Goal: Task Accomplishment & Management: Use online tool/utility

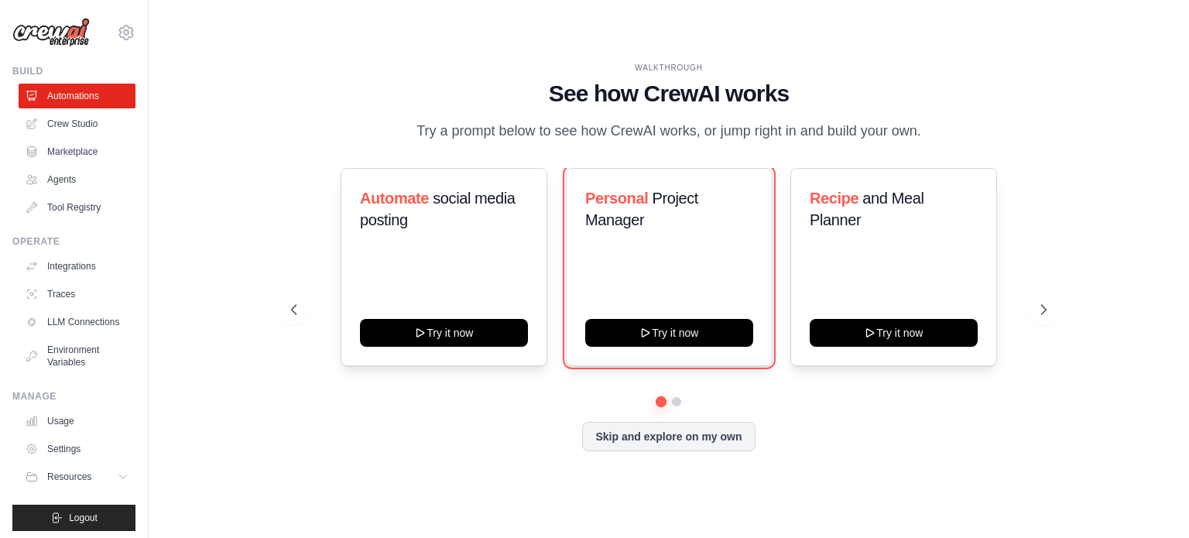
click at [669, 331] on button "Try it now" at bounding box center [669, 333] width 168 height 28
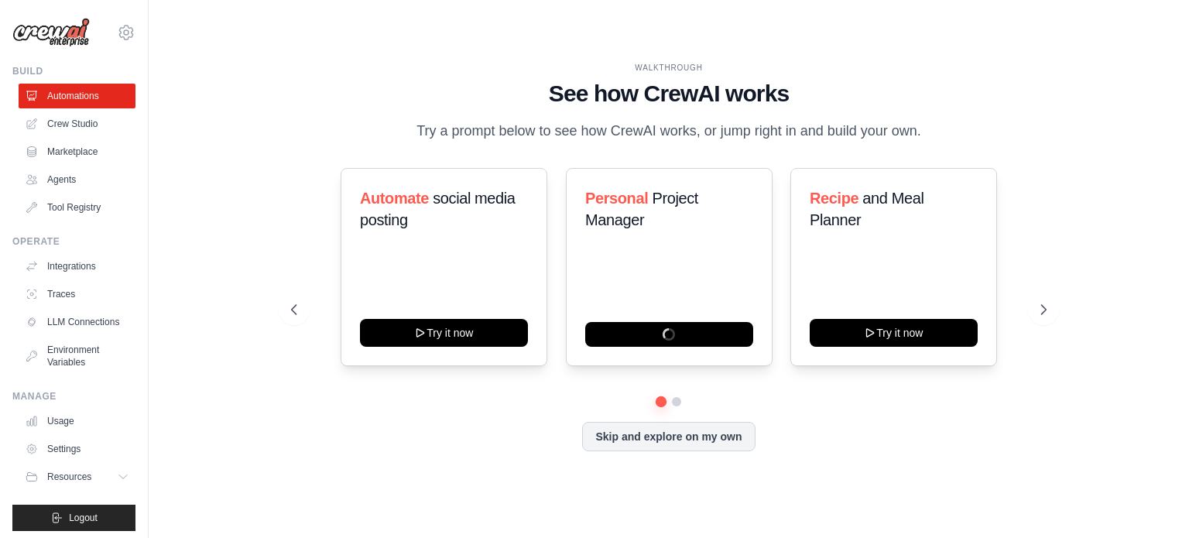
click at [70, 97] on link "Automations" at bounding box center [77, 96] width 117 height 25
click at [88, 123] on link "Crew Studio" at bounding box center [77, 124] width 117 height 25
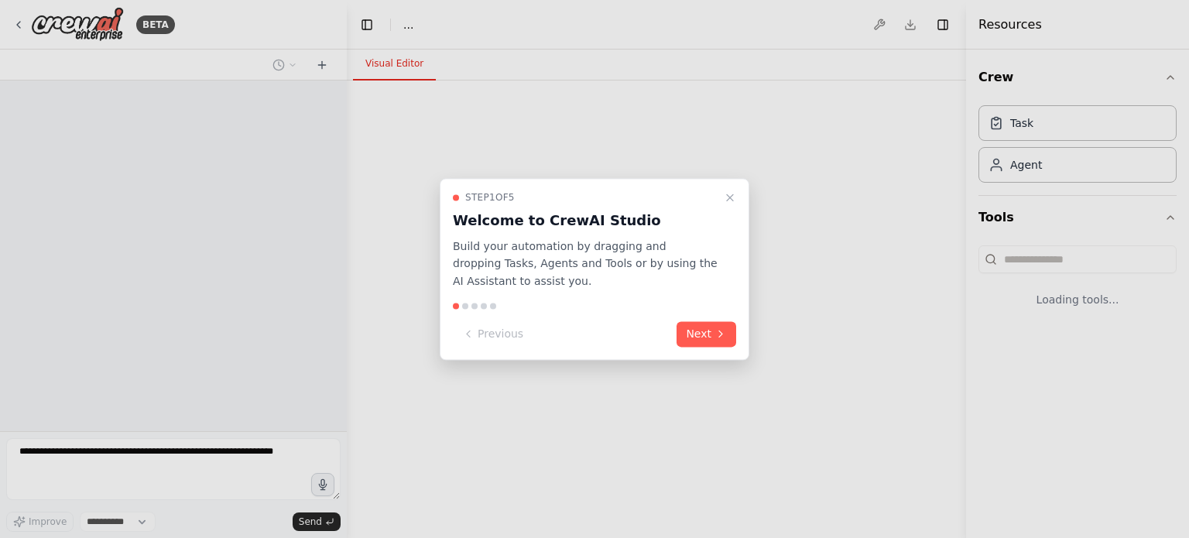
select select "****"
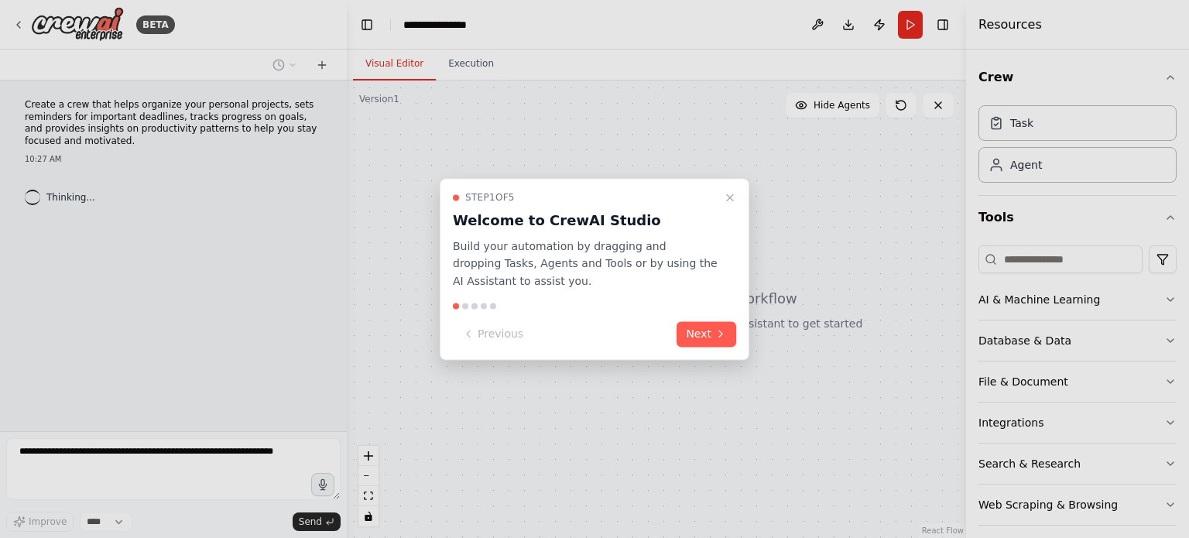
click at [709, 330] on button "Next" at bounding box center [707, 334] width 60 height 26
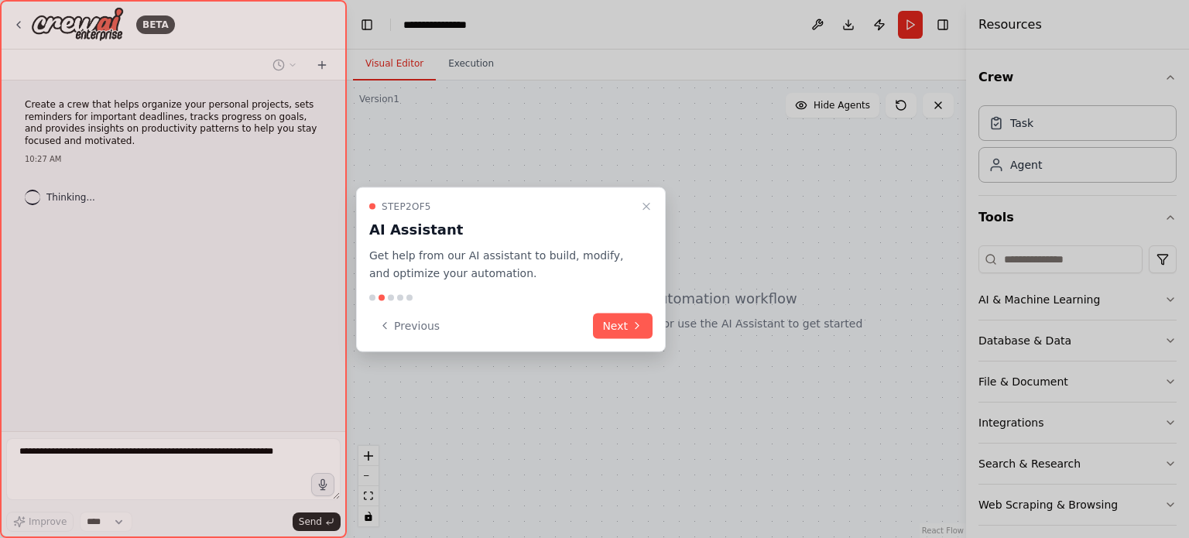
click at [620, 324] on button "Next" at bounding box center [623, 326] width 60 height 26
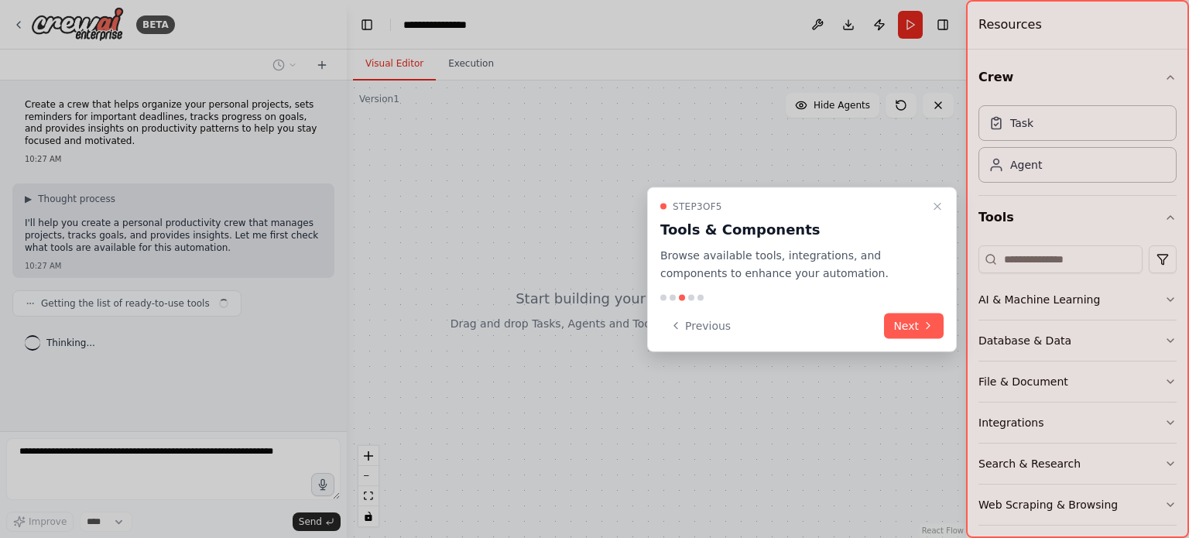
click at [911, 326] on button "Next" at bounding box center [914, 326] width 60 height 26
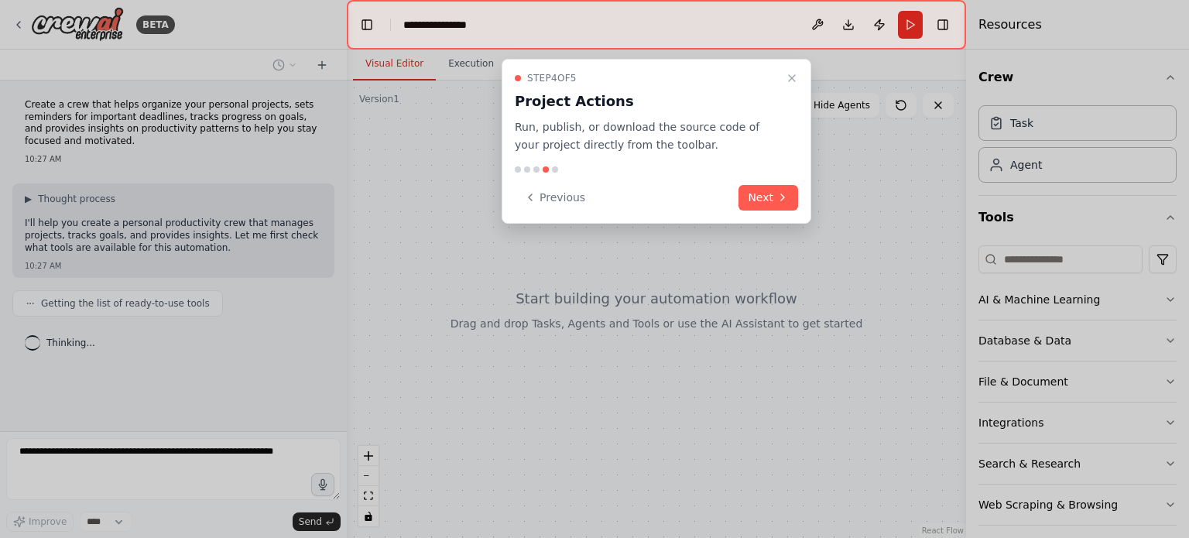
click at [771, 197] on button "Next" at bounding box center [769, 198] width 60 height 26
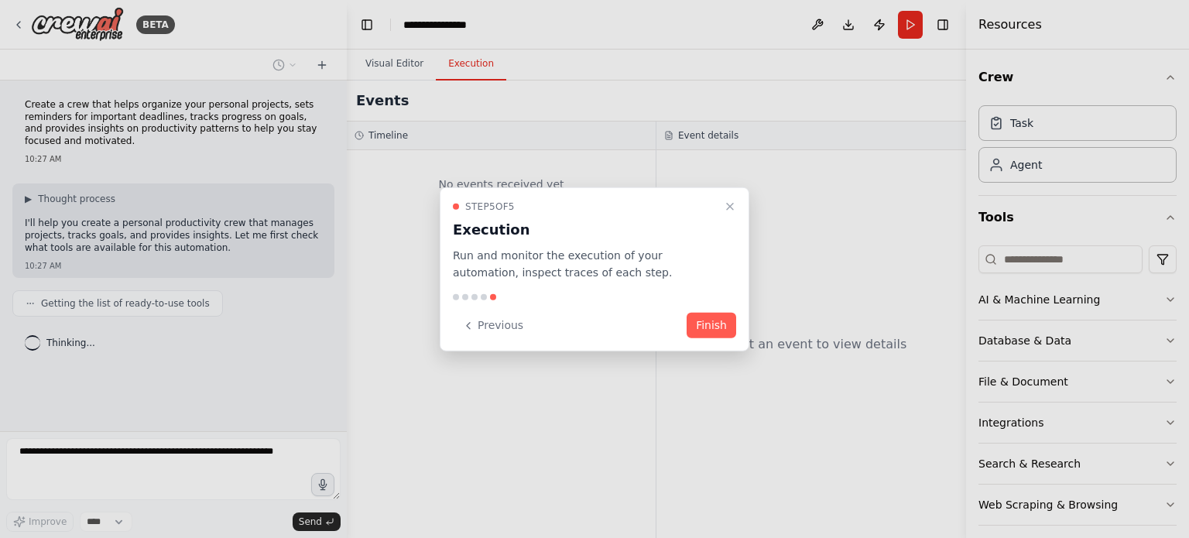
click at [708, 318] on button "Finish" at bounding box center [712, 326] width 50 height 26
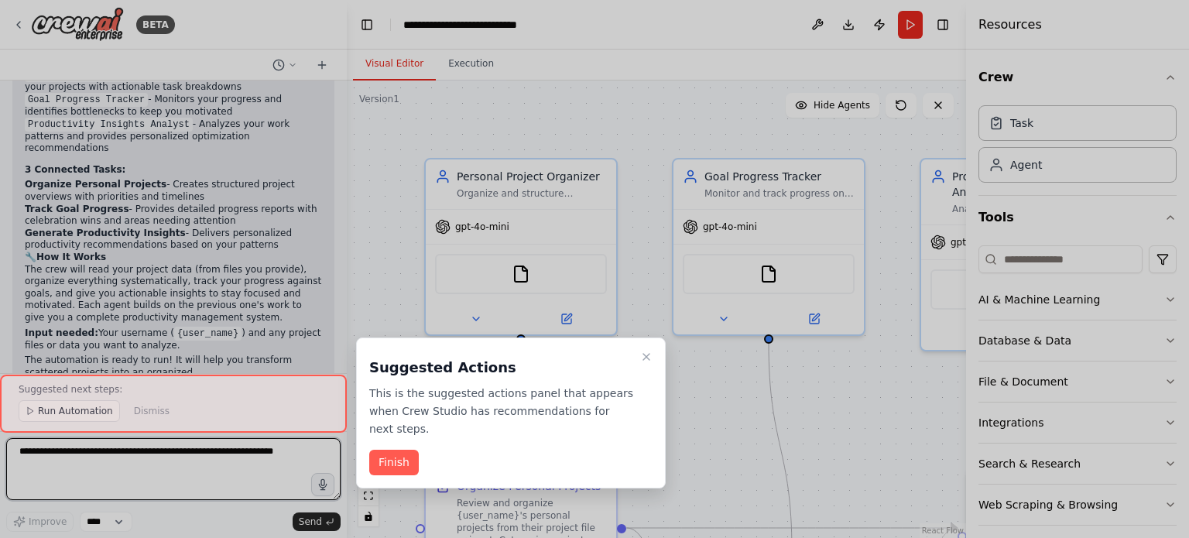
scroll to position [1141, 0]
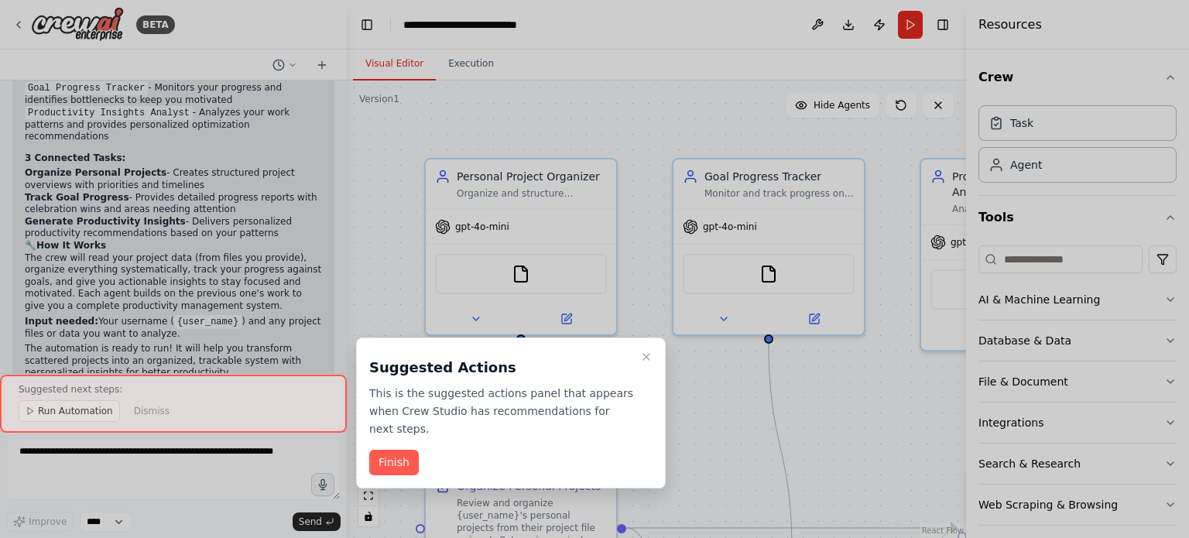
click at [644, 359] on icon "Close walkthrough" at bounding box center [646, 357] width 12 height 12
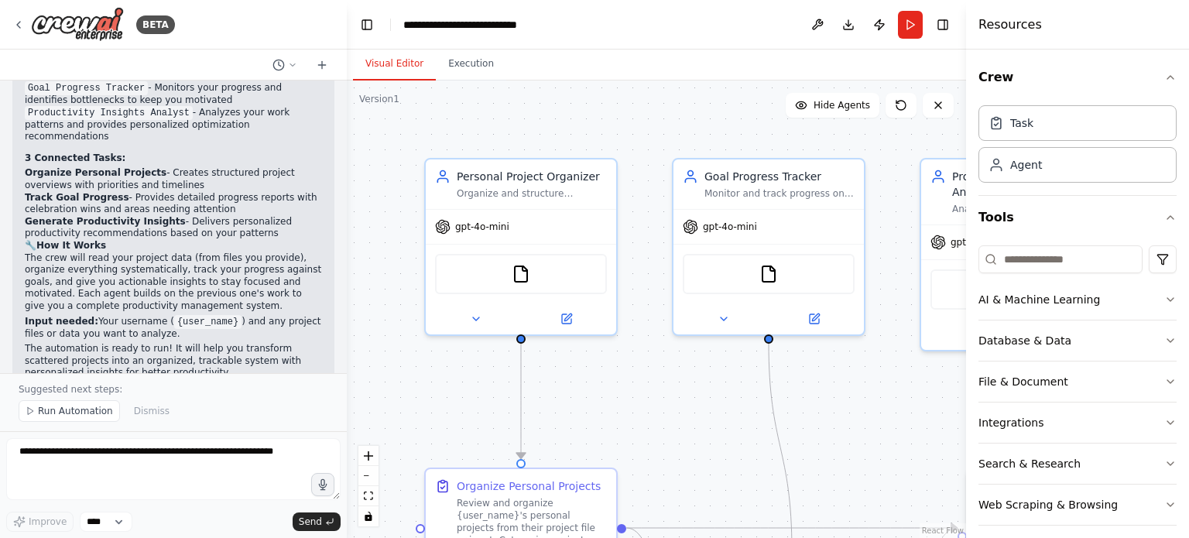
click at [910, 23] on button "Run" at bounding box center [910, 25] width 25 height 28
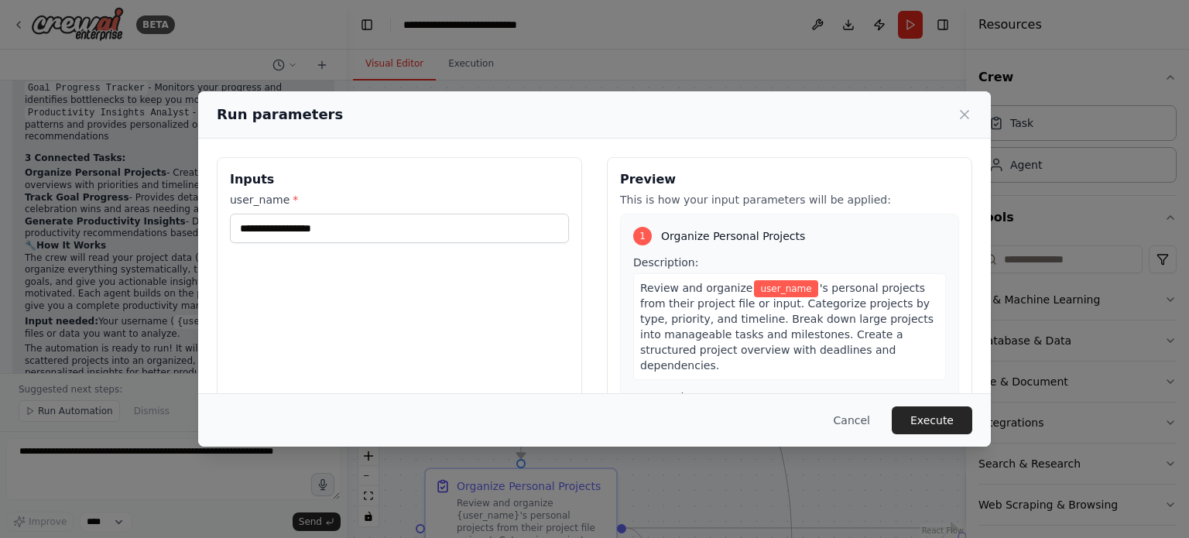
click at [960, 117] on icon at bounding box center [964, 114] width 15 height 15
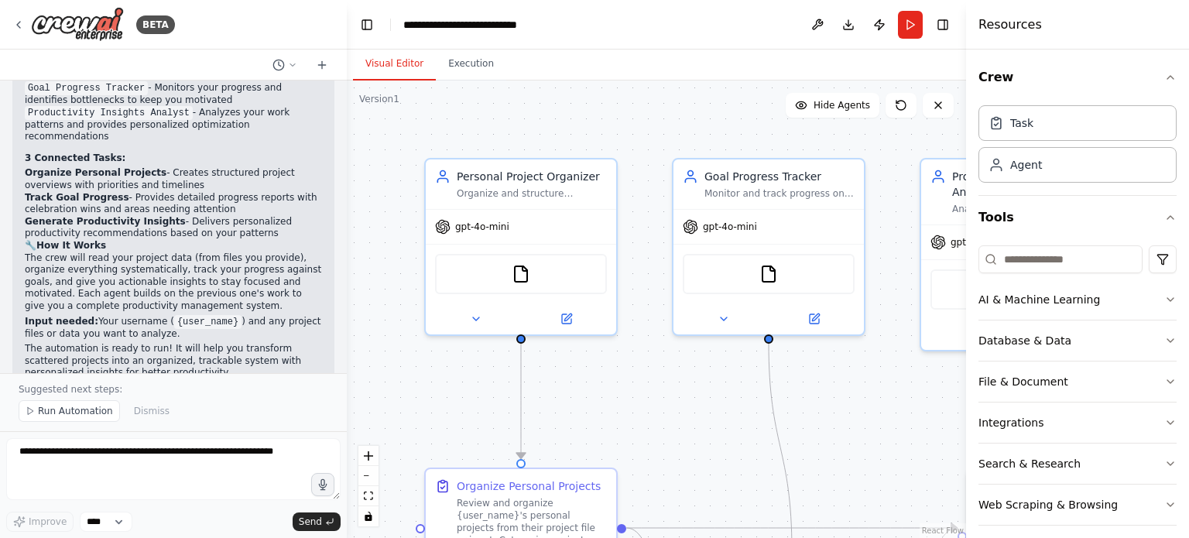
click at [93, 26] on img at bounding box center [77, 24] width 93 height 35
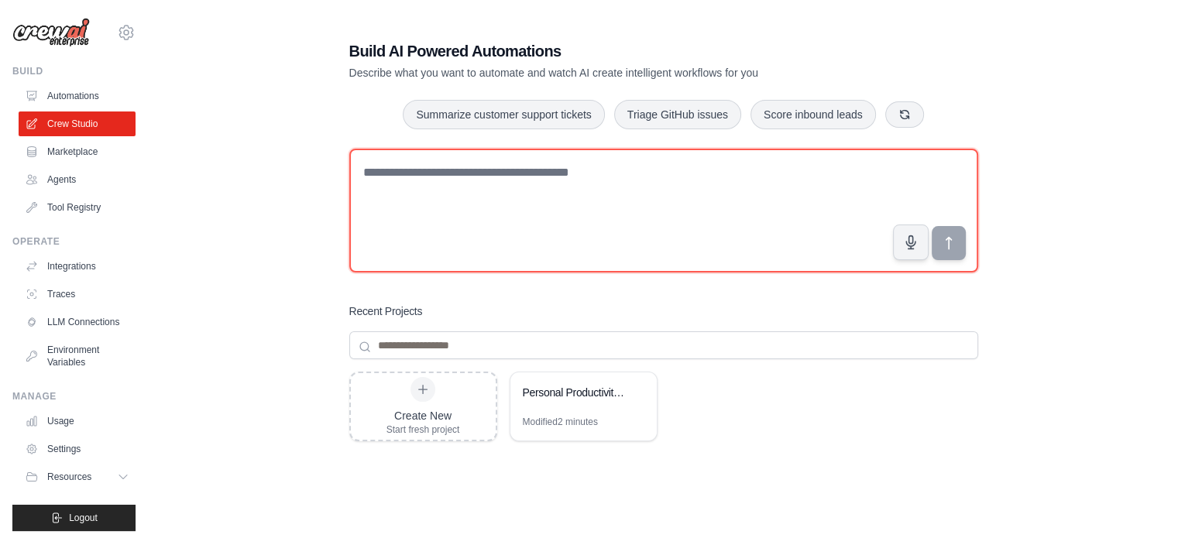
click at [417, 187] on textarea at bounding box center [663, 211] width 629 height 124
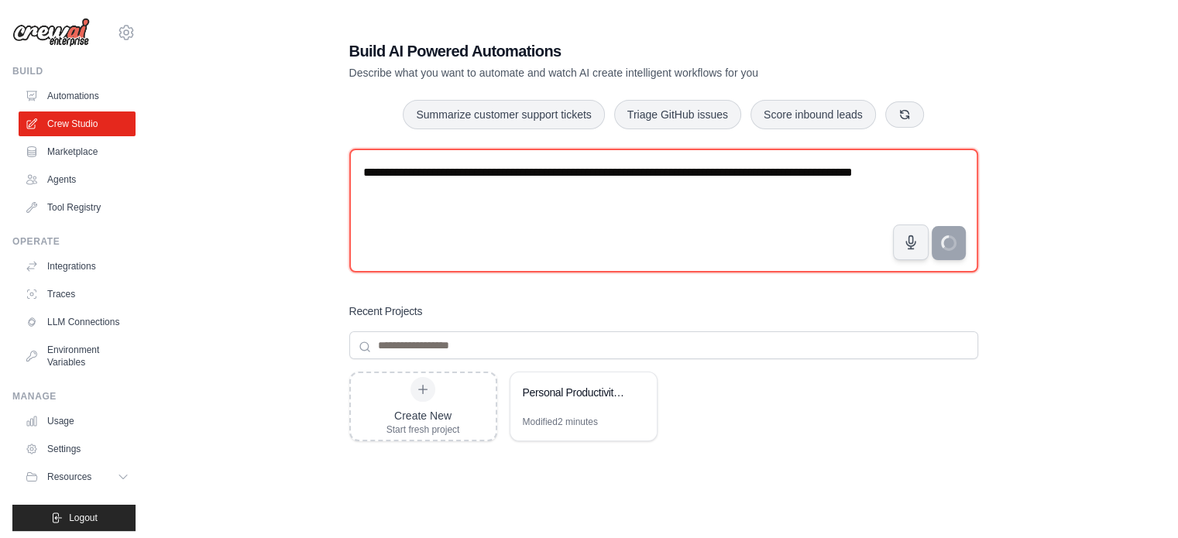
type textarea "**********"
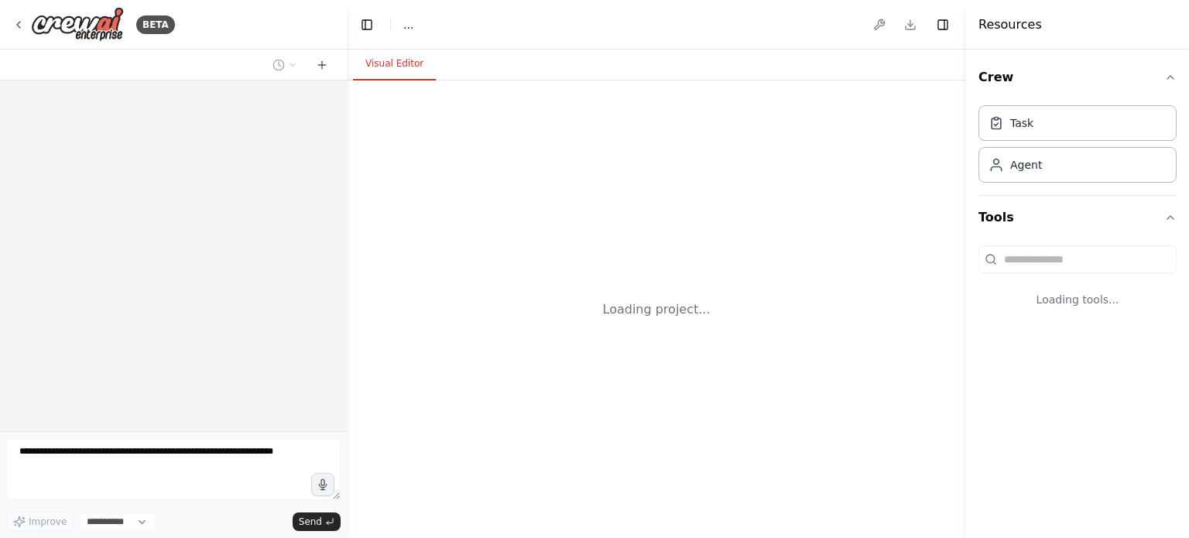
select select "****"
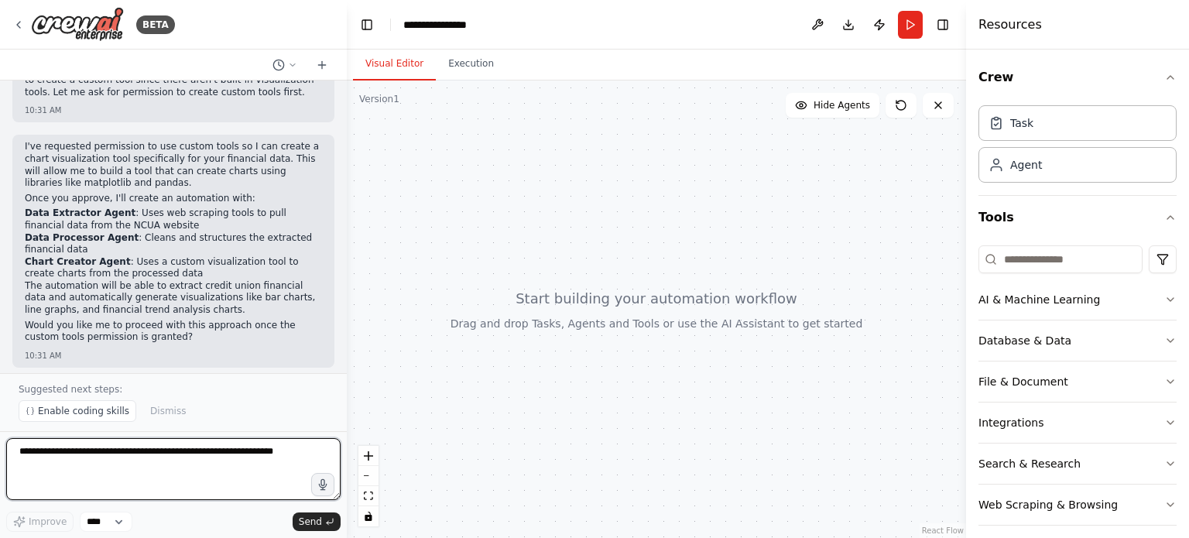
scroll to position [458, 0]
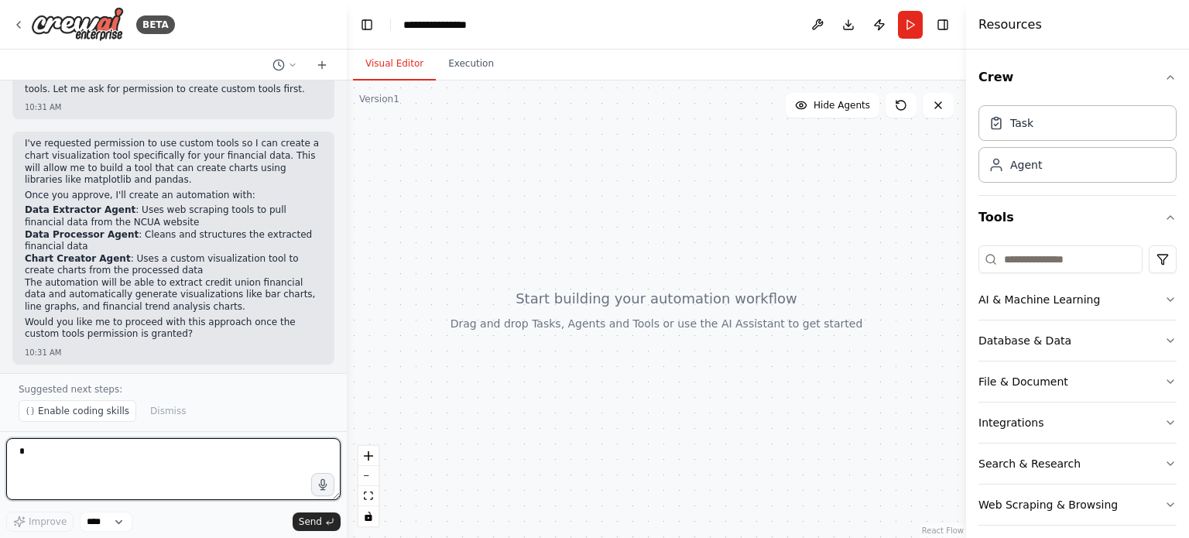
click at [118, 448] on textarea "*" at bounding box center [173, 469] width 335 height 62
type textarea "**********"
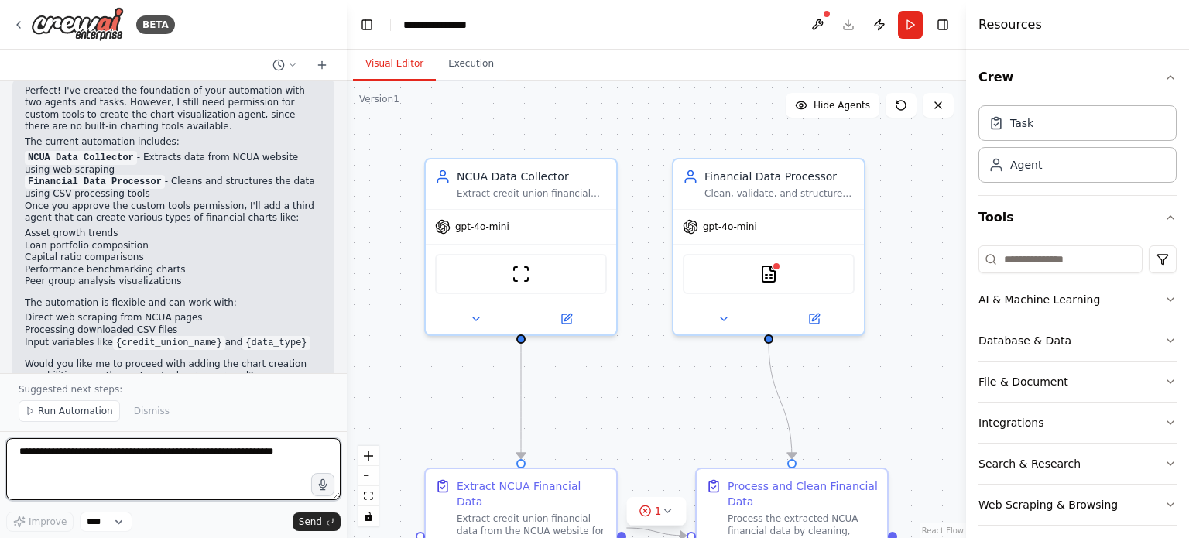
scroll to position [1271, 0]
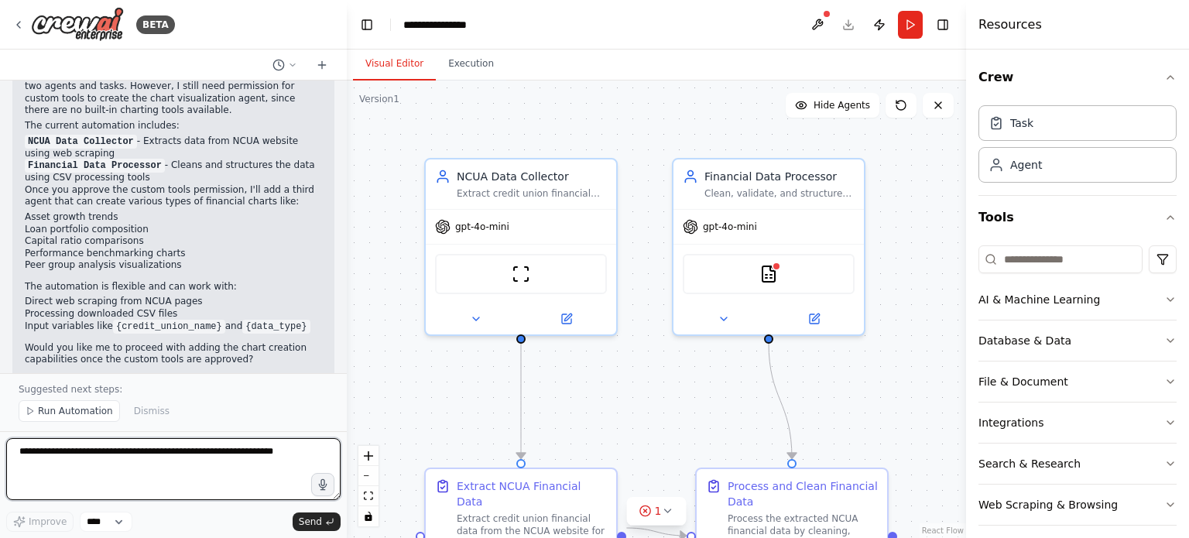
click at [136, 452] on textarea at bounding box center [173, 469] width 335 height 62
type textarea "***"
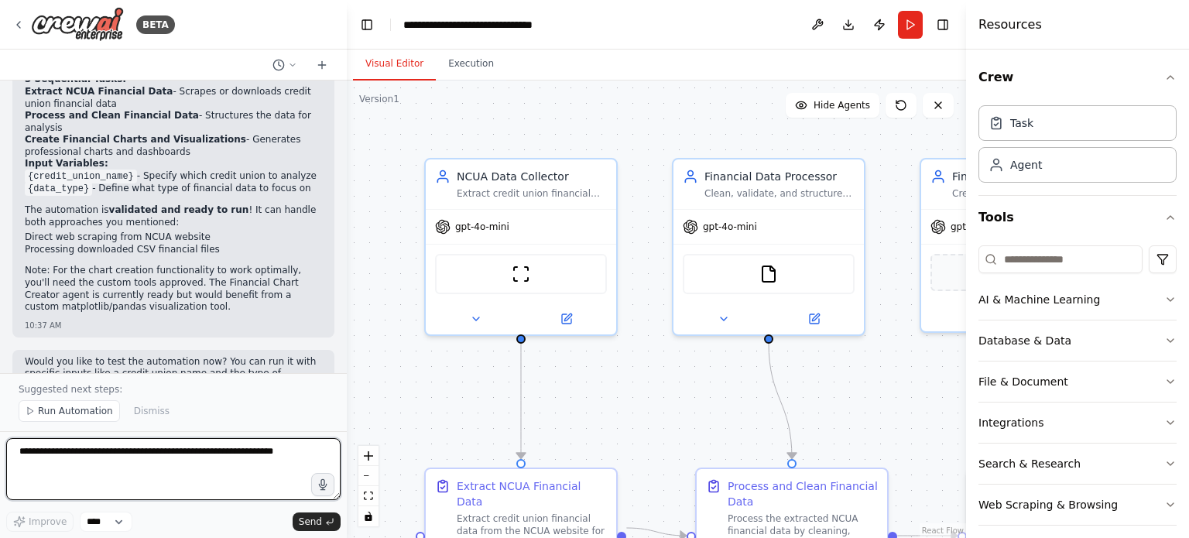
scroll to position [2606, 0]
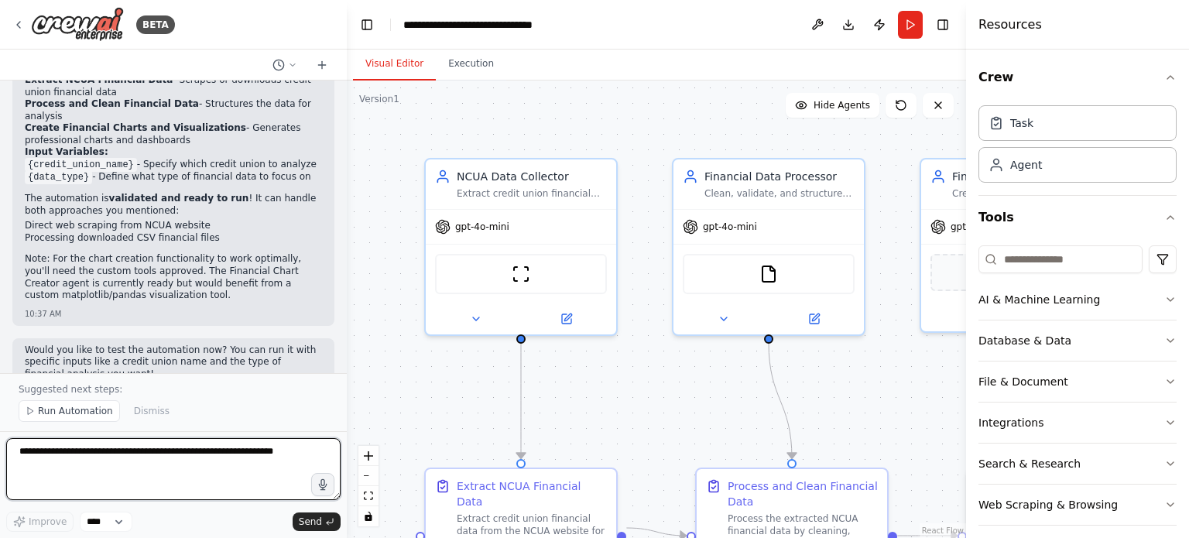
click at [131, 446] on textarea at bounding box center [173, 469] width 335 height 62
type textarea "**********"
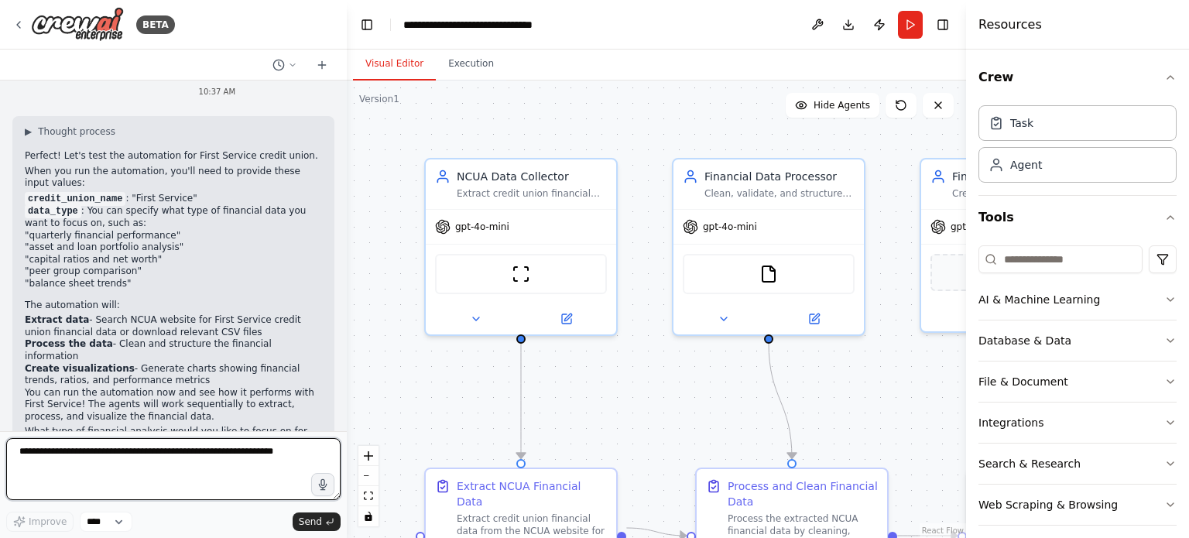
scroll to position [2973, 0]
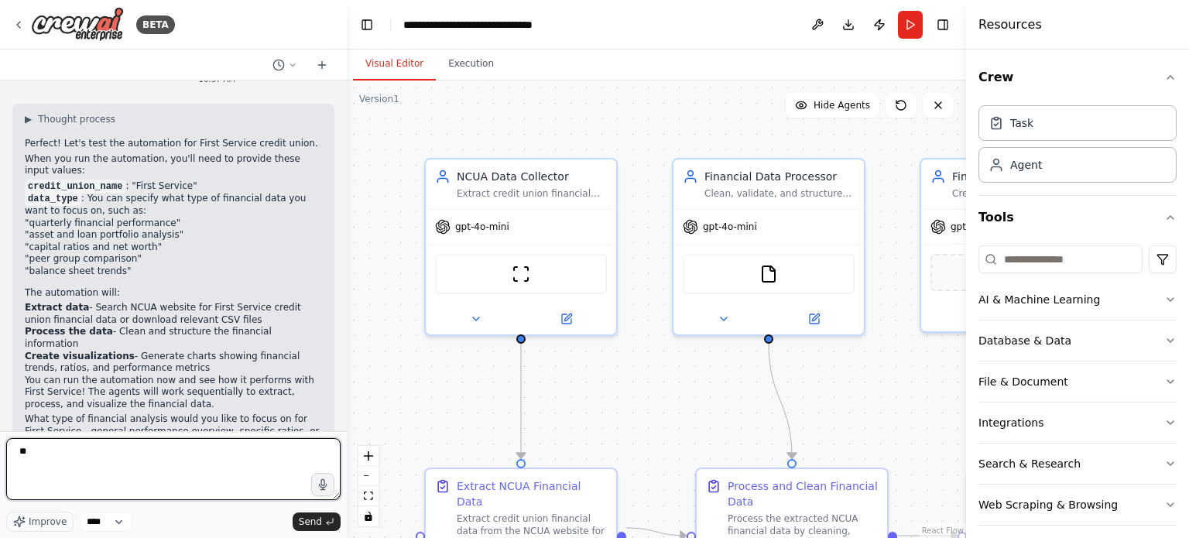
type textarea "*"
type textarea "**********"
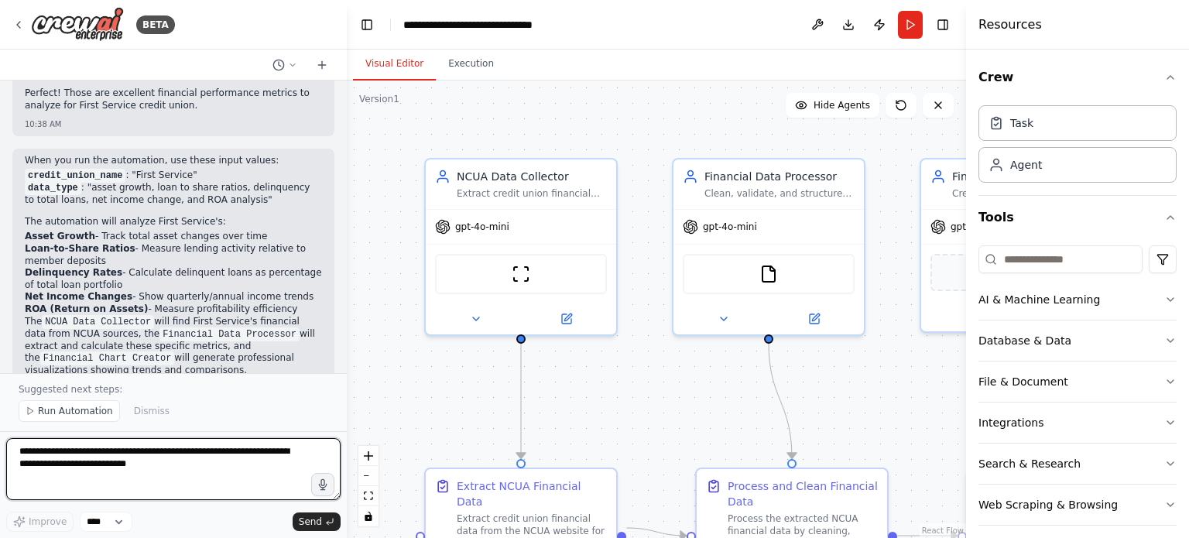
scroll to position [3485, 0]
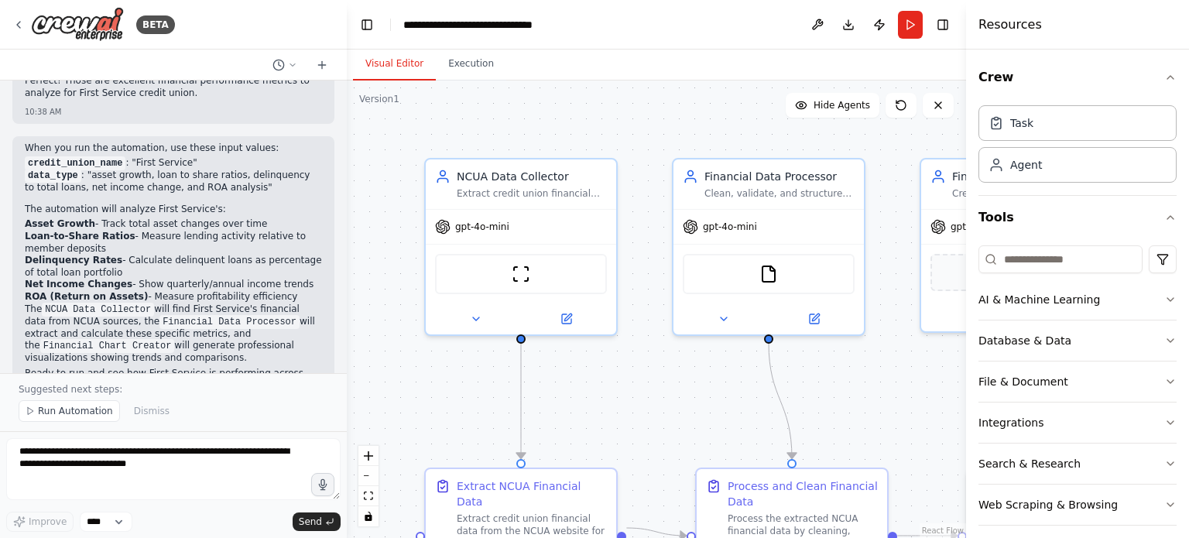
click at [59, 410] on span "Run Automation" at bounding box center [75, 411] width 75 height 12
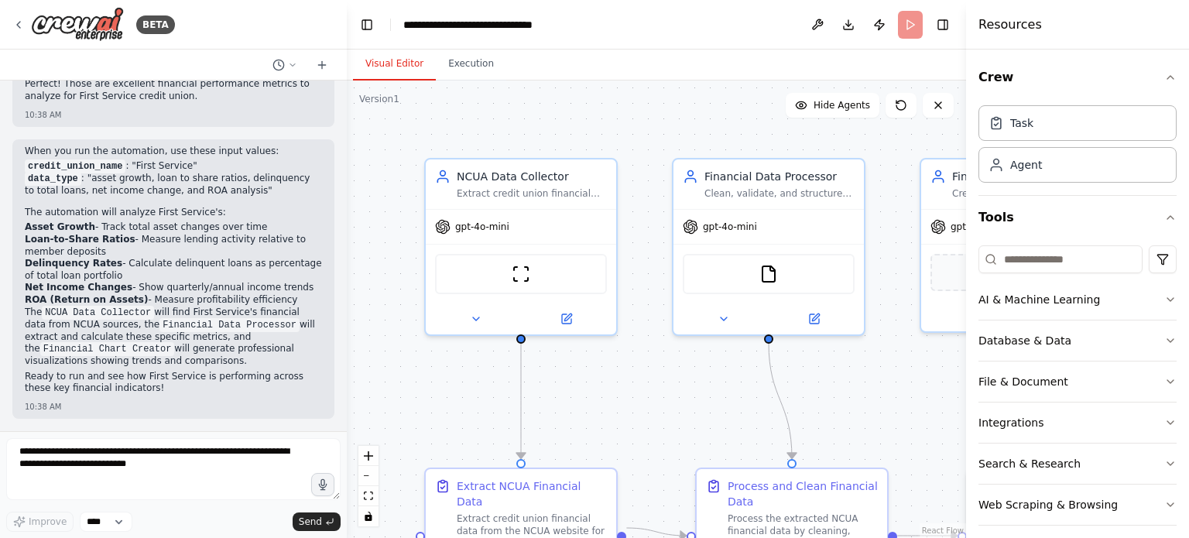
scroll to position [3428, 0]
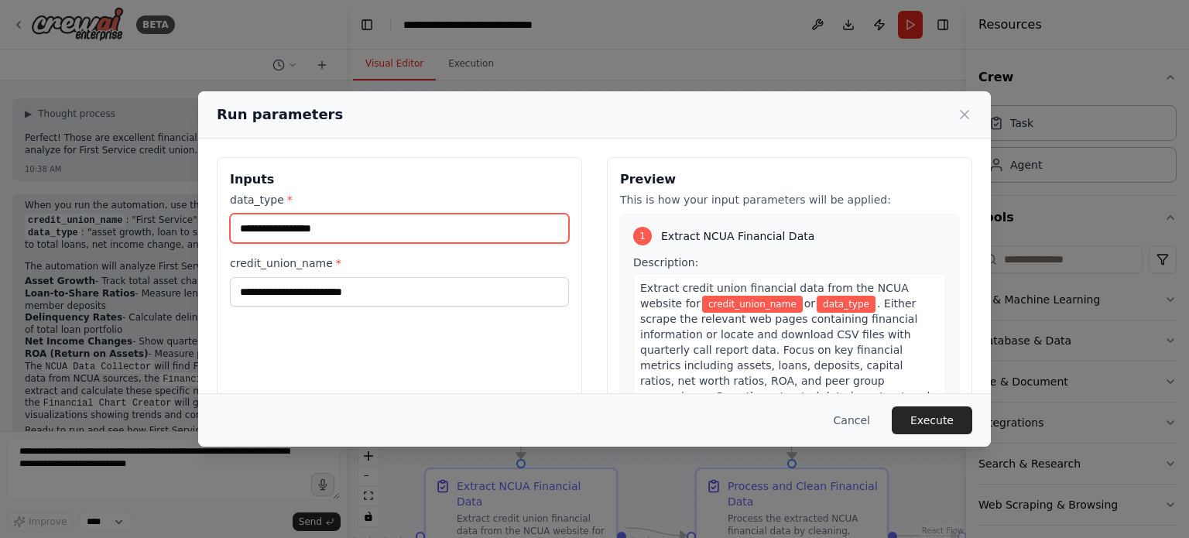
click at [350, 233] on input "data_type *" at bounding box center [399, 228] width 339 height 29
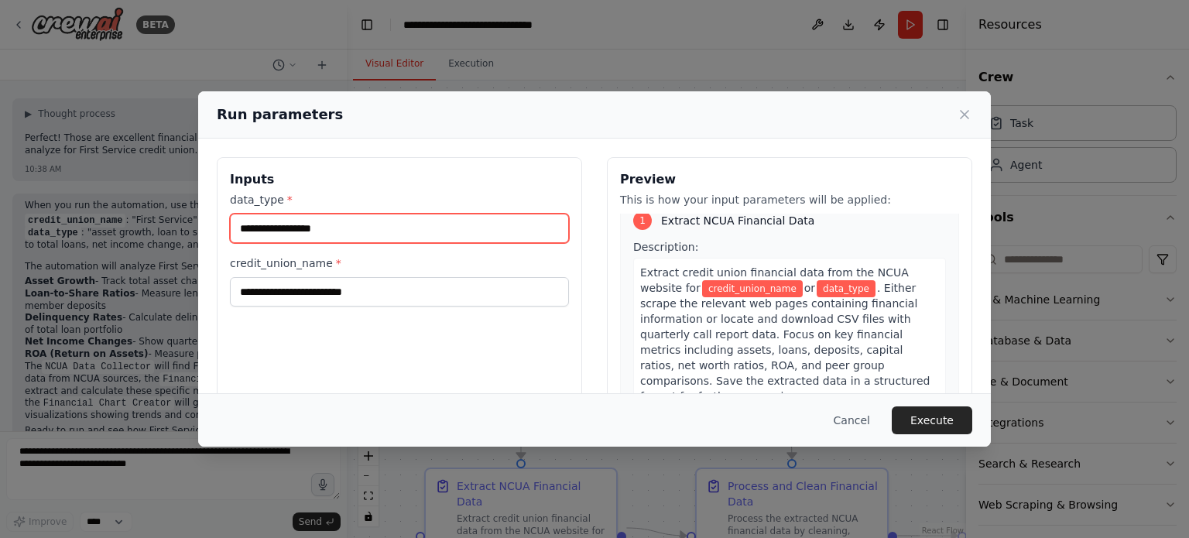
scroll to position [15, 0]
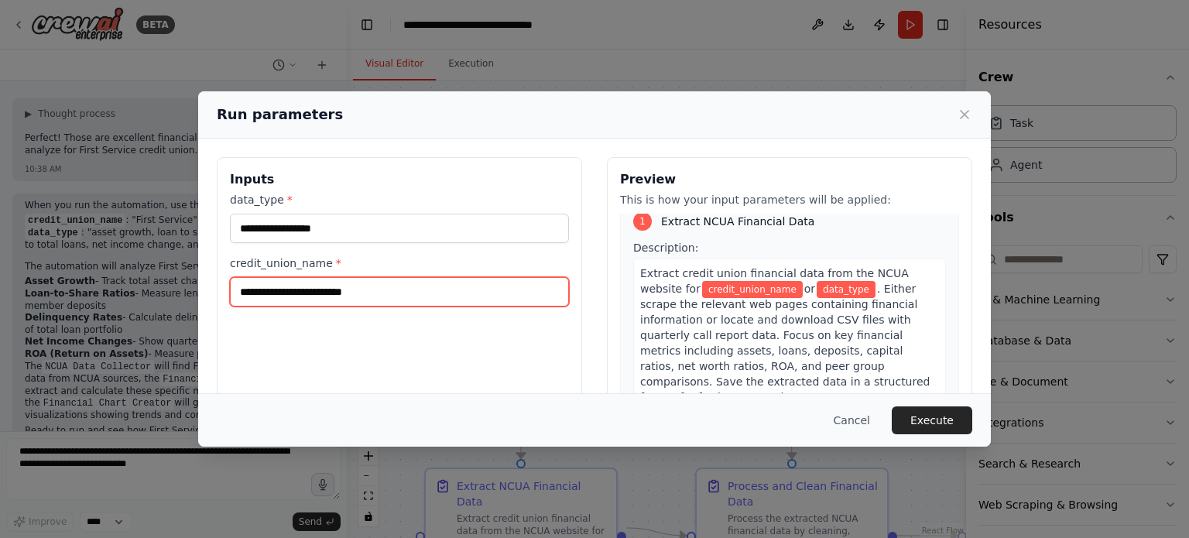
click at [454, 293] on input "credit_union_name *" at bounding box center [399, 291] width 339 height 29
type input "**********"
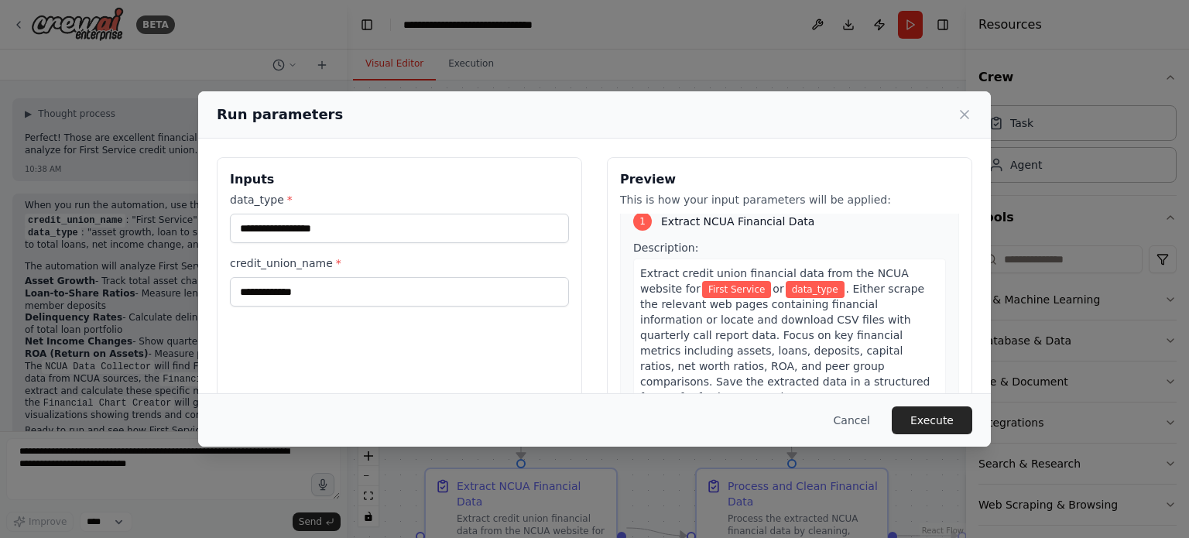
click at [969, 113] on icon at bounding box center [964, 114] width 15 height 15
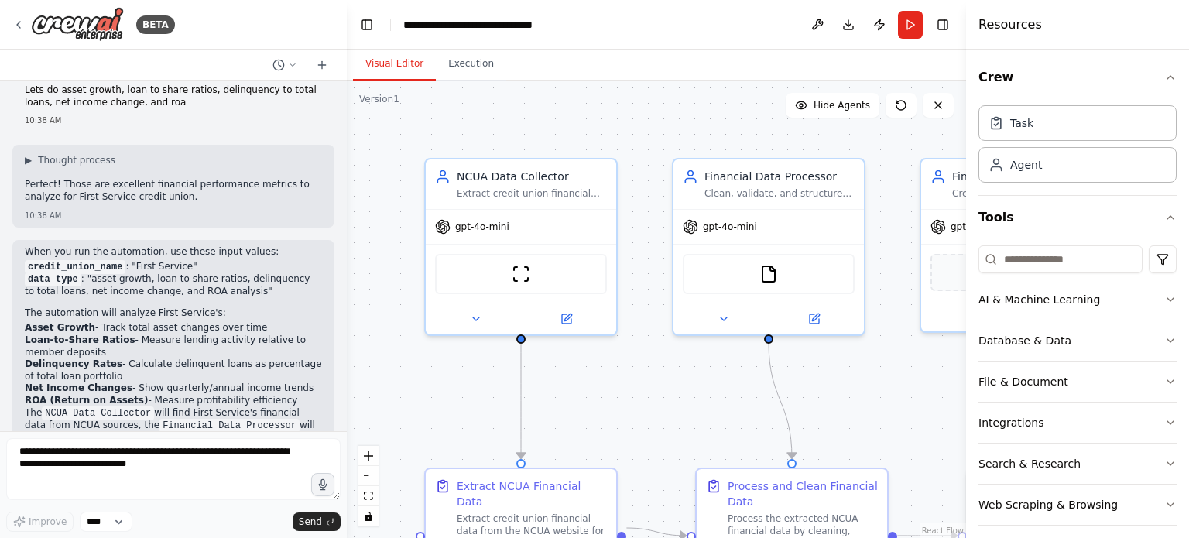
scroll to position [3381, 0]
drag, startPoint x: 87, startPoint y: 223, endPoint x: 203, endPoint y: 235, distance: 116.8
click at [203, 274] on li "data_type : "asset growth, loan to share ratios, delinquency to total loans, ne…" at bounding box center [173, 286] width 297 height 25
copy li "asset growth, loan to share ratios, delinquency to total loans, net income chan…"
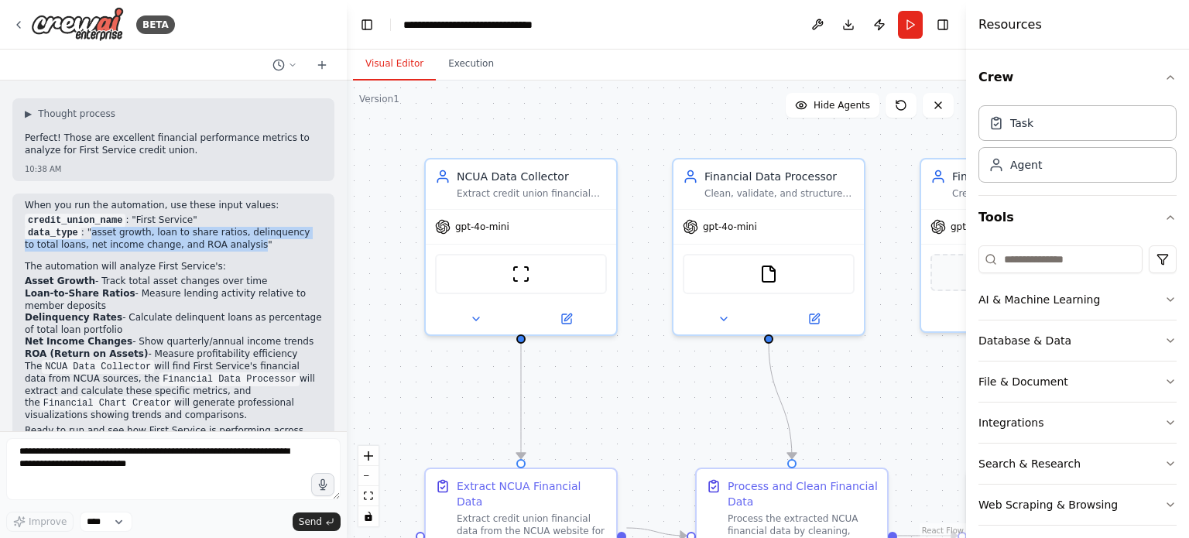
click at [917, 18] on button "Run" at bounding box center [910, 25] width 25 height 28
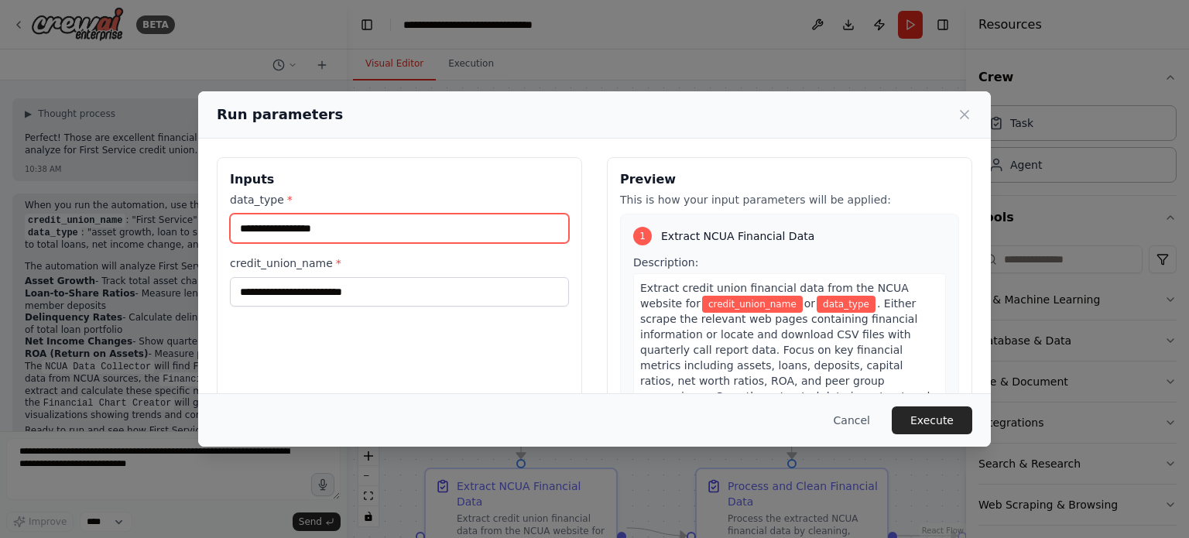
click at [378, 231] on input "data_type *" at bounding box center [399, 228] width 339 height 29
paste input "**********"
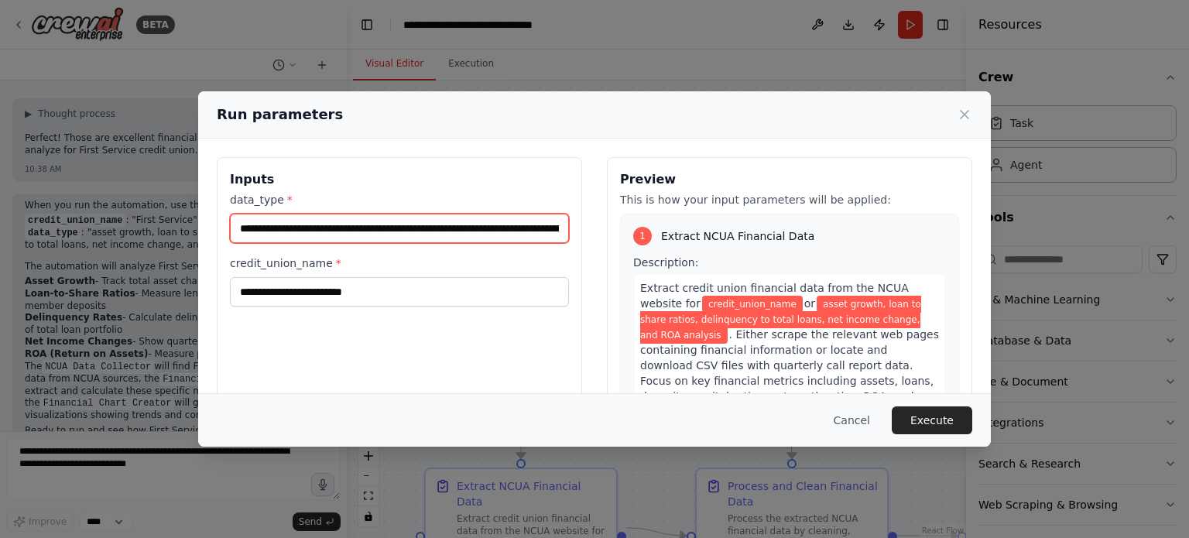
scroll to position [0, 158]
type input "**********"
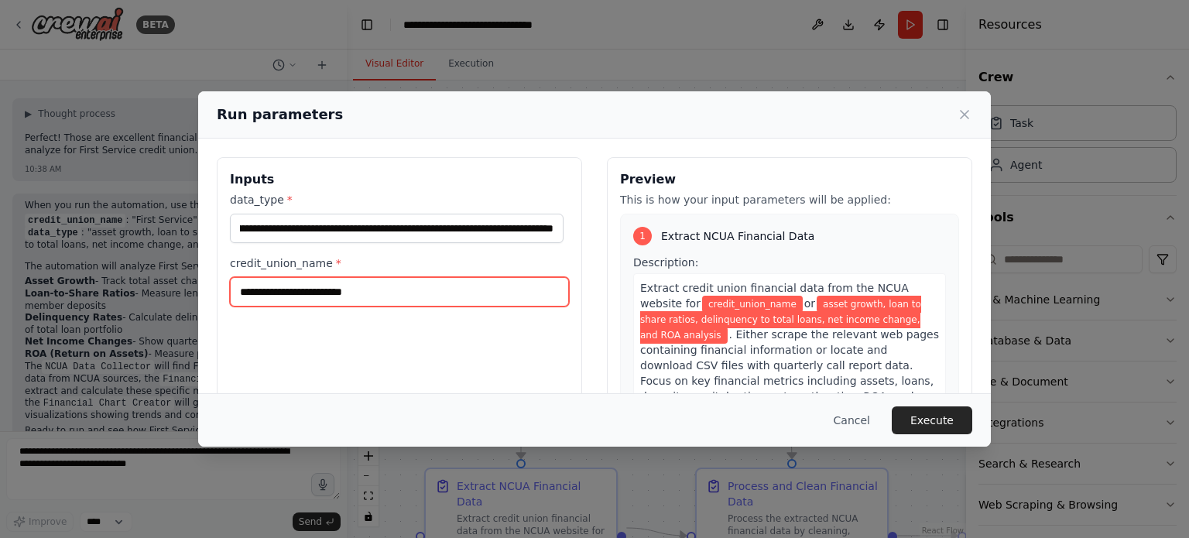
scroll to position [0, 0]
click at [331, 283] on input "credit_union_name *" at bounding box center [399, 291] width 339 height 29
type input "**********"
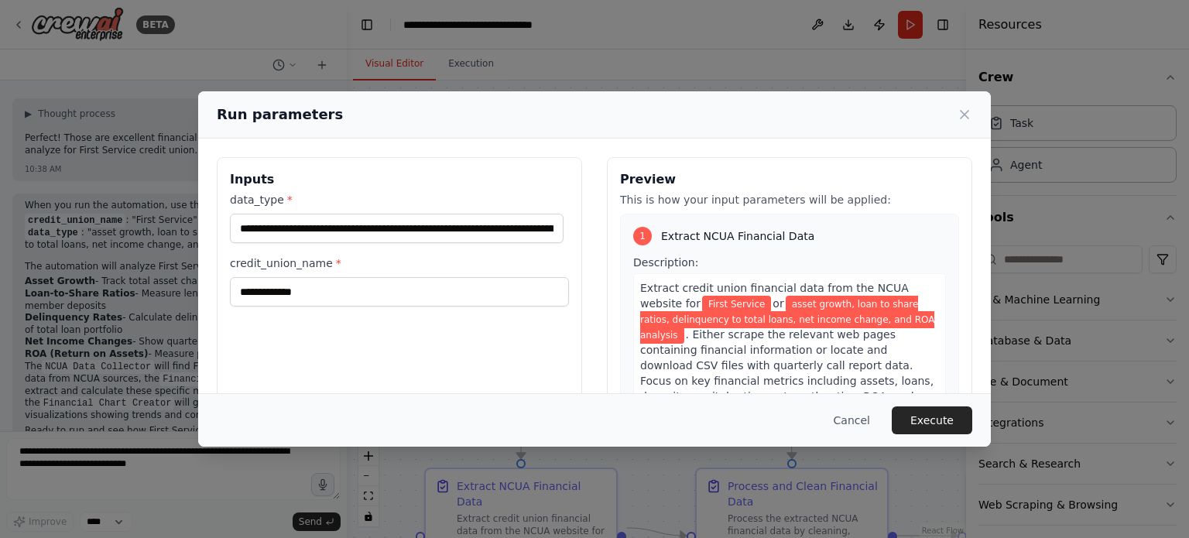
click at [940, 416] on button "Execute" at bounding box center [932, 421] width 81 height 28
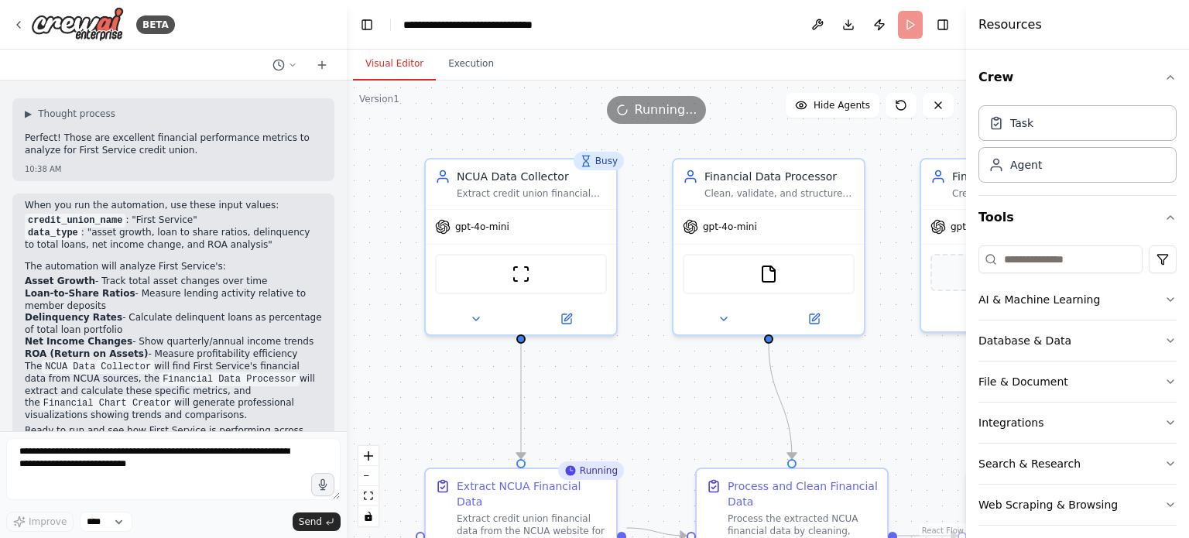
scroll to position [3428, 0]
click at [1165, 77] on icon "button" at bounding box center [1171, 77] width 12 height 12
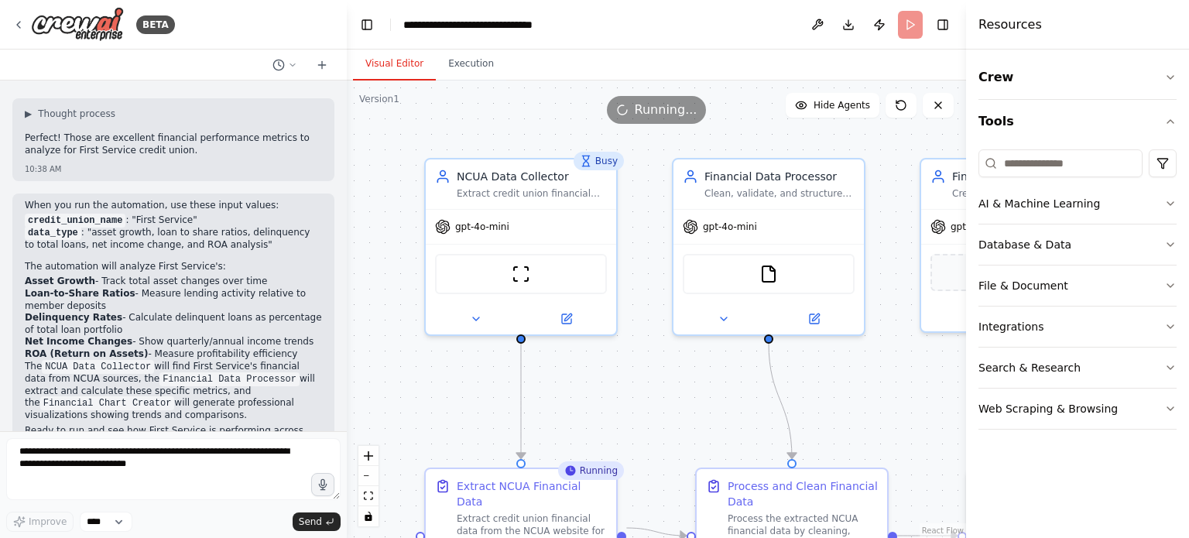
click at [1167, 118] on icon "button" at bounding box center [1171, 121] width 12 height 12
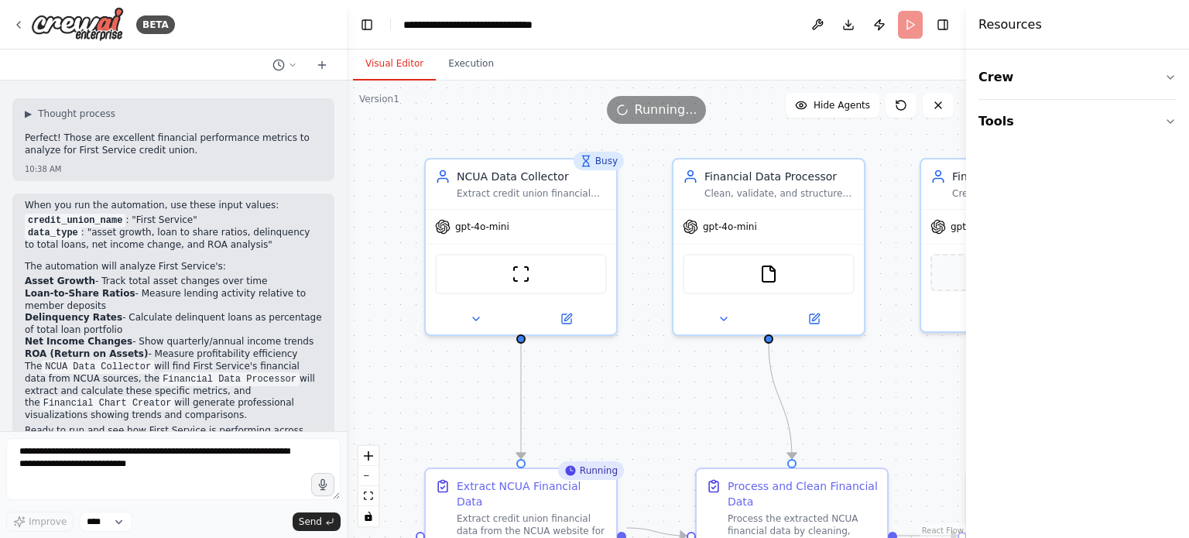
click at [1161, 114] on button "Tools" at bounding box center [1078, 121] width 198 height 43
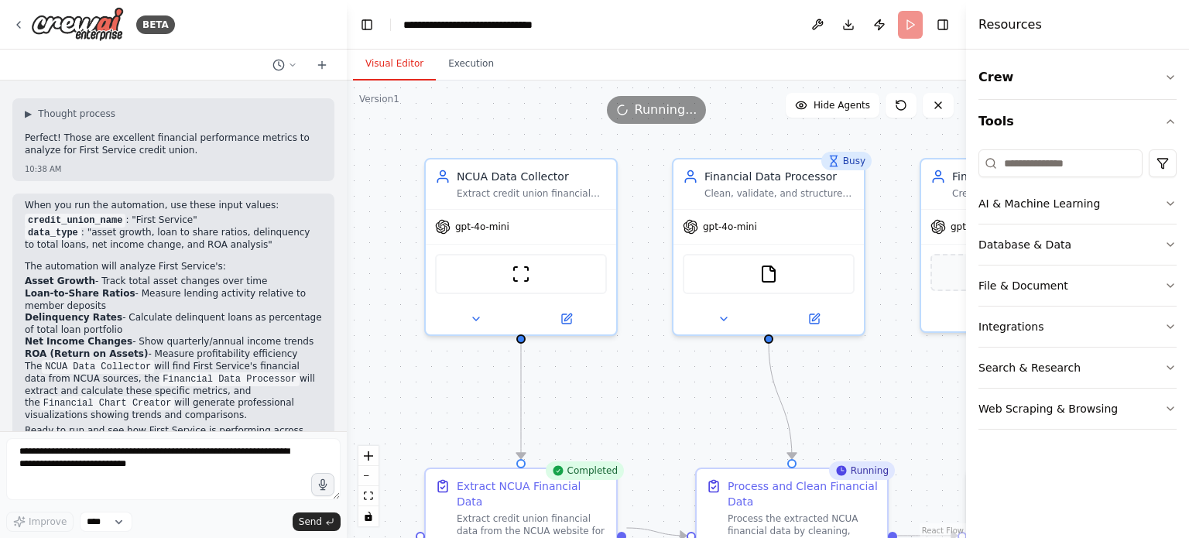
click at [1171, 77] on icon "button" at bounding box center [1171, 77] width 12 height 12
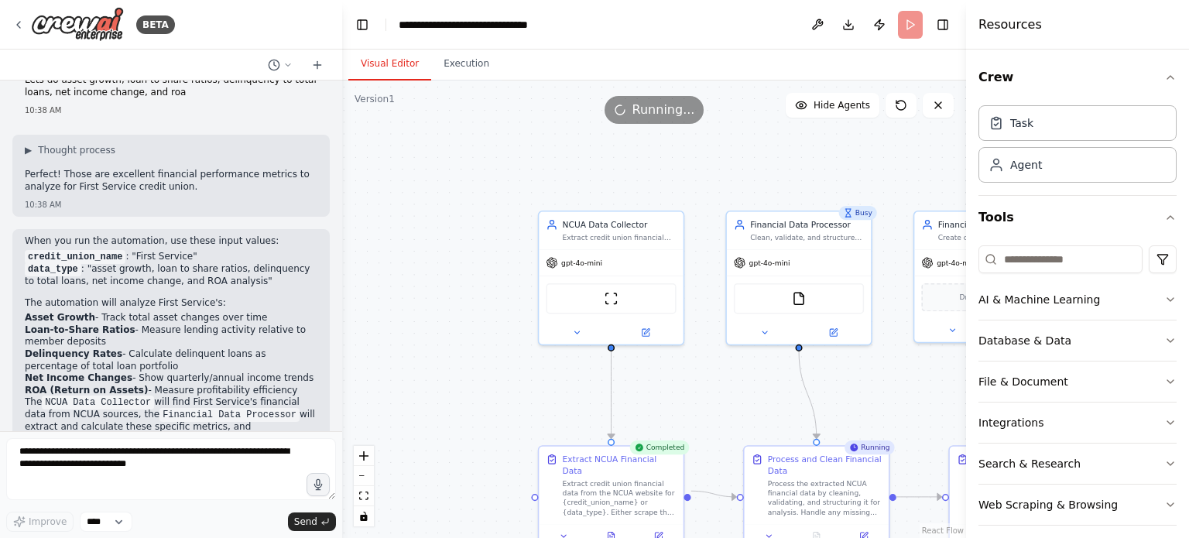
click at [342, 257] on div "BETA I want to build an automation to pull credit union financial data from the…" at bounding box center [594, 269] width 1189 height 538
click at [289, 348] on li "Delinquency Rates - Calculate delinquent loans as percentage of total loan port…" at bounding box center [171, 360] width 293 height 24
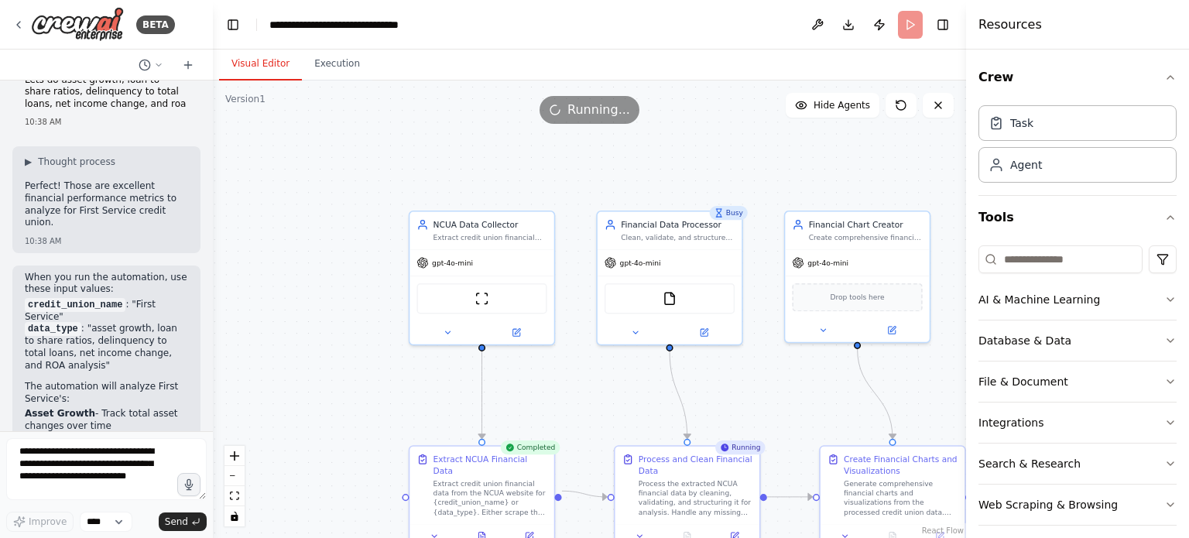
scroll to position [4714, 0]
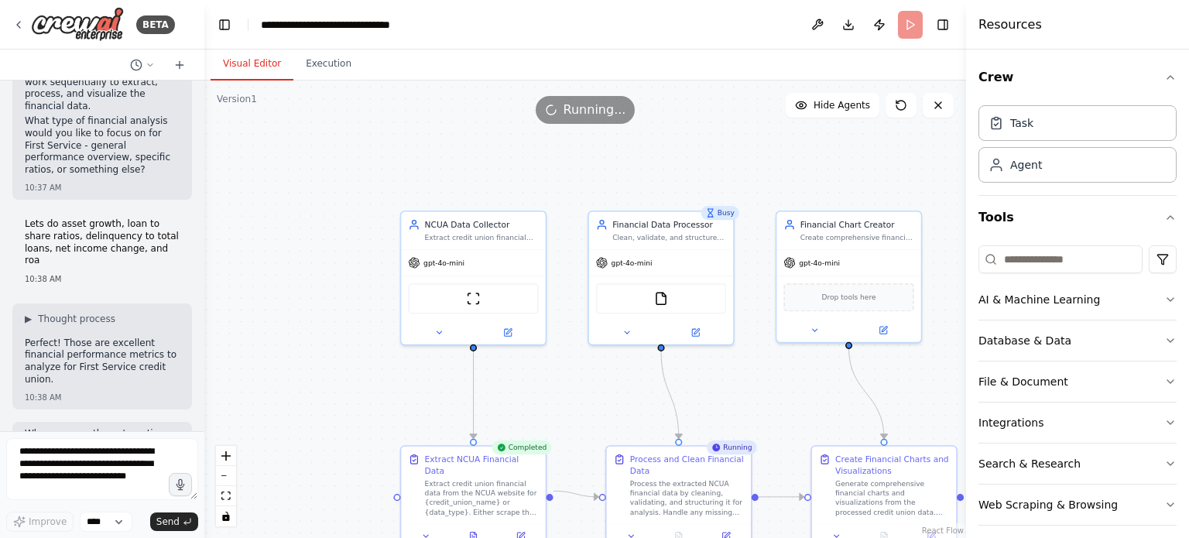
drag, startPoint x: 341, startPoint y: 272, endPoint x: 204, endPoint y: 290, distance: 138.3
click at [204, 290] on div "BETA I want to build an automation to pull credit union financial data from the…" at bounding box center [594, 269] width 1189 height 538
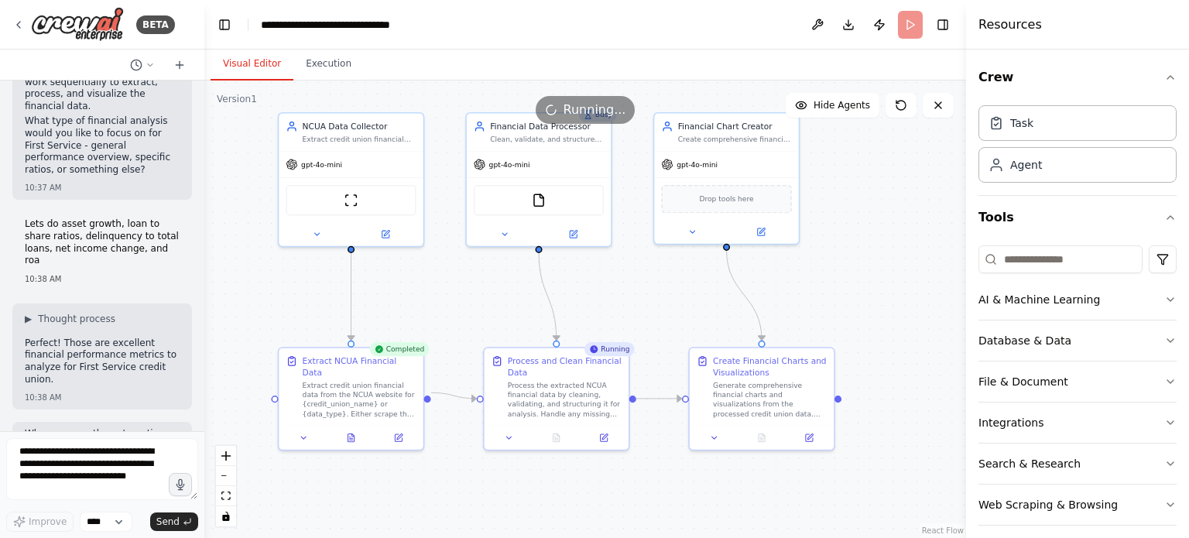
drag, startPoint x: 918, startPoint y: 387, endPoint x: 794, endPoint y: 291, distance: 156.1
click at [794, 291] on div ".deletable-edge-delete-btn { width: 20px; height: 20px; border: 0px solid #ffff…" at bounding box center [585, 310] width 762 height 458
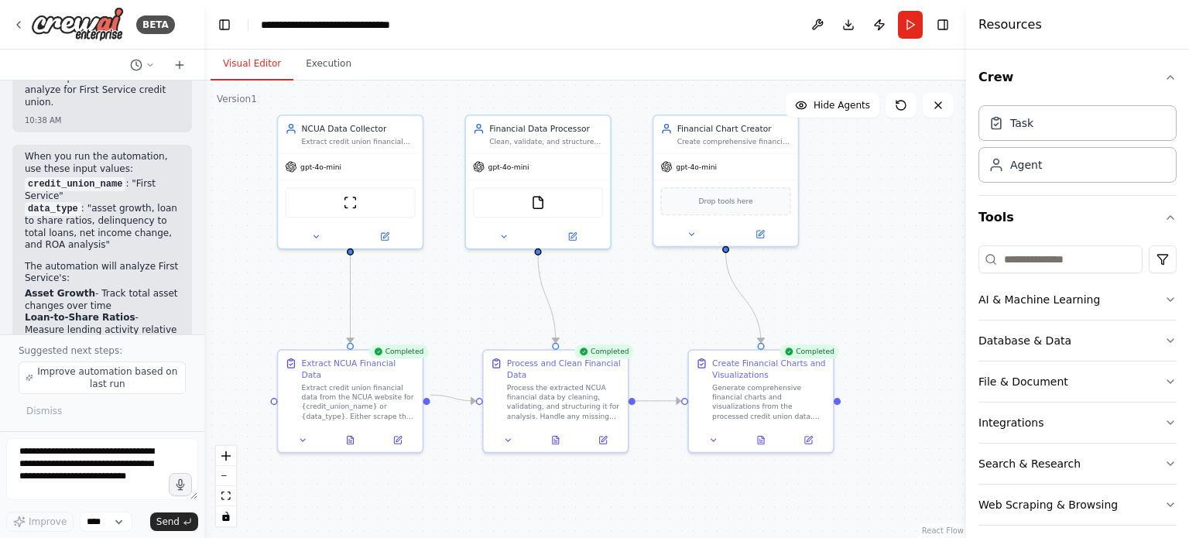
scroll to position [5027, 0]
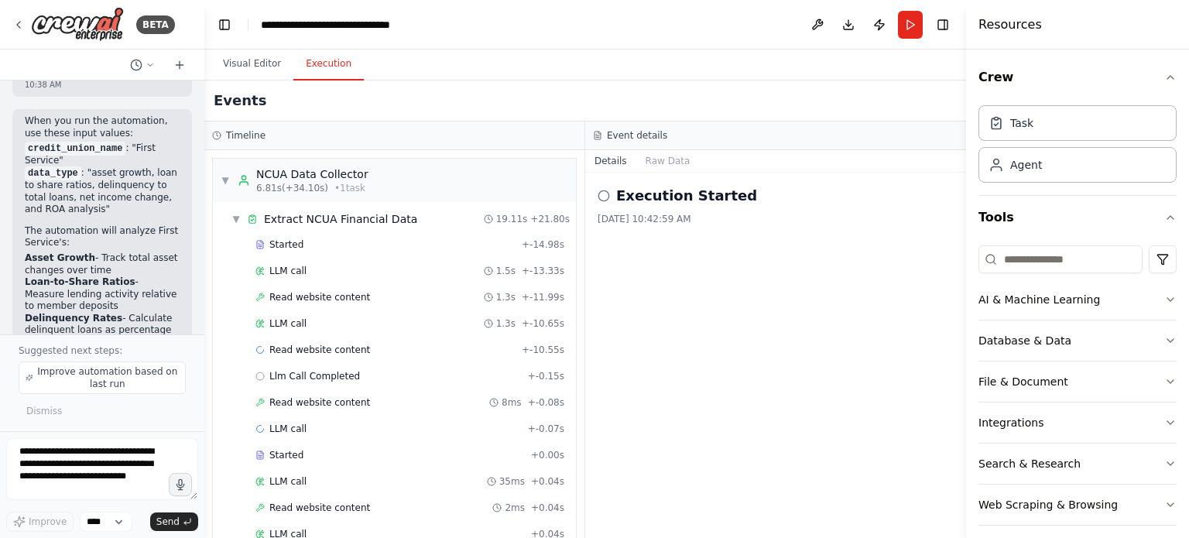
click at [321, 61] on button "Execution" at bounding box center [328, 64] width 70 height 33
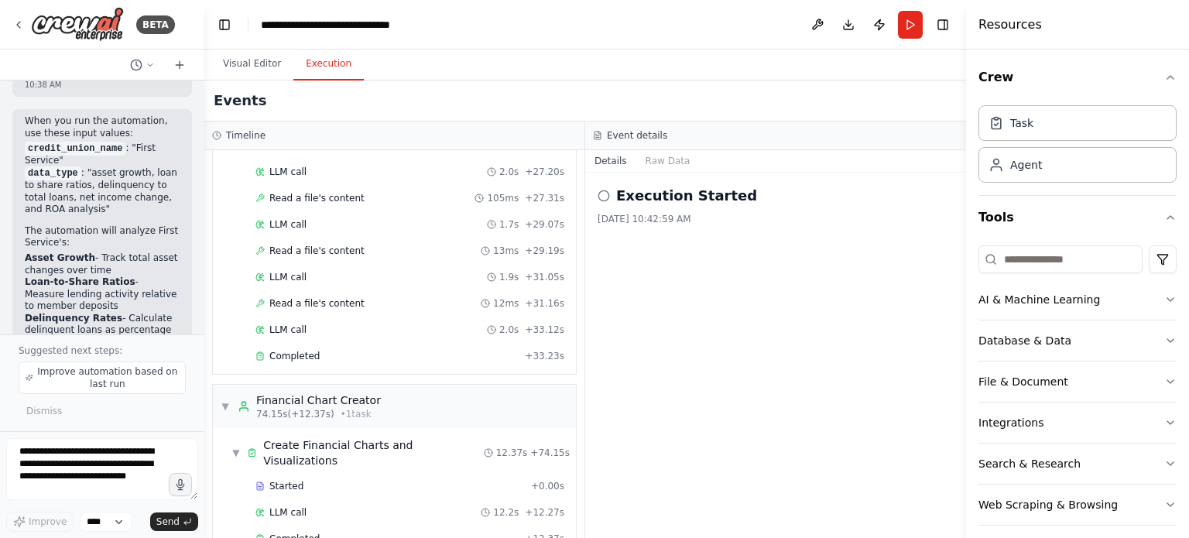
scroll to position [1374, 0]
click at [647, 193] on h2 "Execution Started" at bounding box center [686, 196] width 141 height 22
click at [633, 218] on div "9/4/2025, 10:42:59 AM" at bounding box center [776, 219] width 356 height 12
click at [601, 197] on icon at bounding box center [604, 196] width 12 height 12
click at [660, 164] on button "Raw Data" at bounding box center [667, 161] width 63 height 22
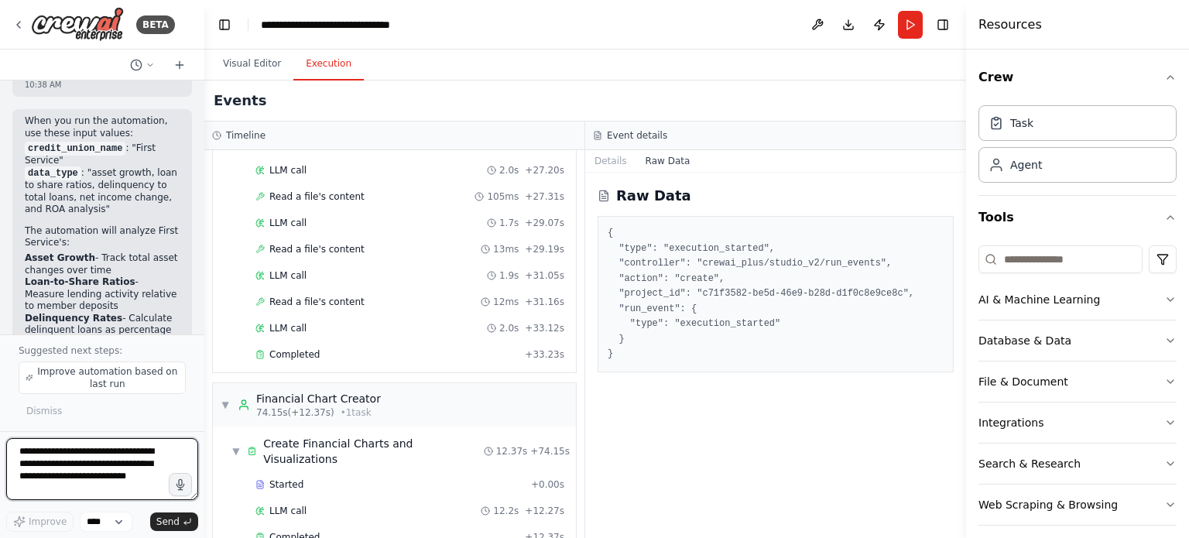
click at [84, 455] on textarea "**********" at bounding box center [102, 469] width 192 height 62
click at [84, 455] on textarea at bounding box center [102, 469] width 192 height 62
type textarea "**********"
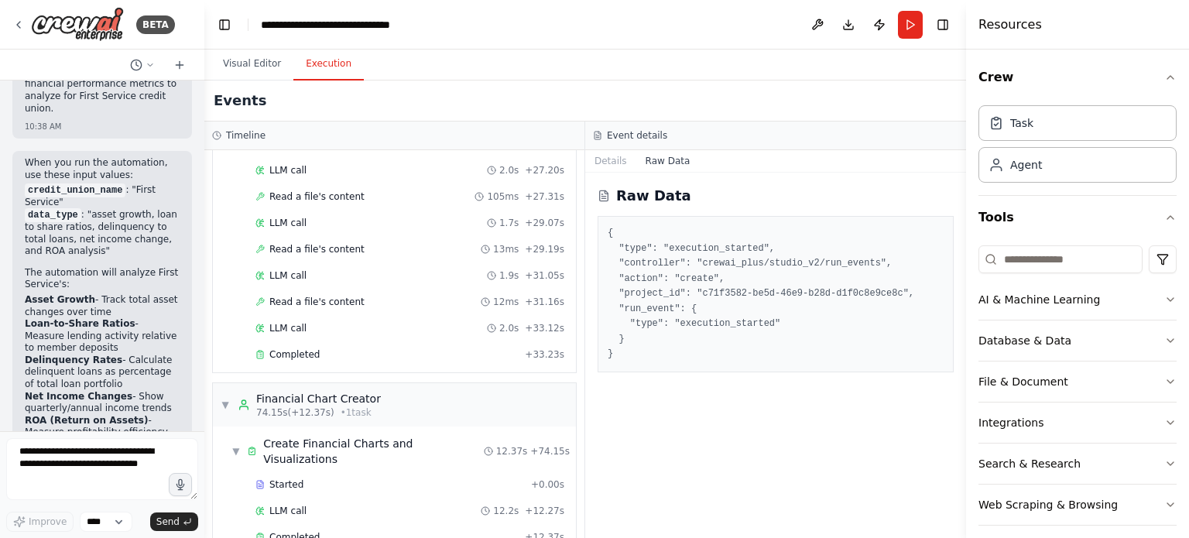
scroll to position [5025, 0]
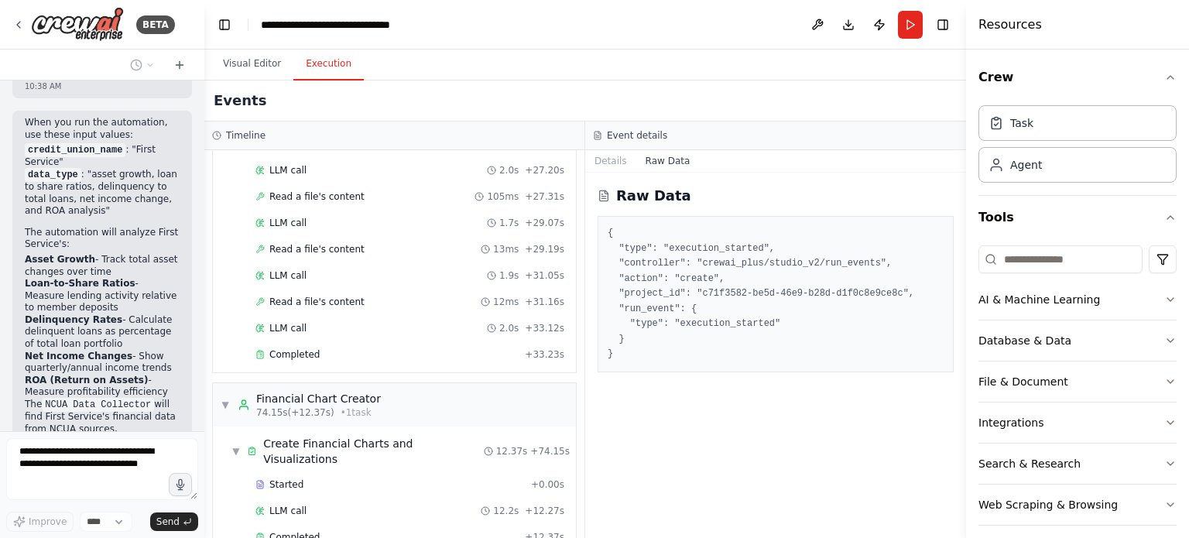
click at [262, 68] on button "Visual Editor" at bounding box center [252, 64] width 83 height 33
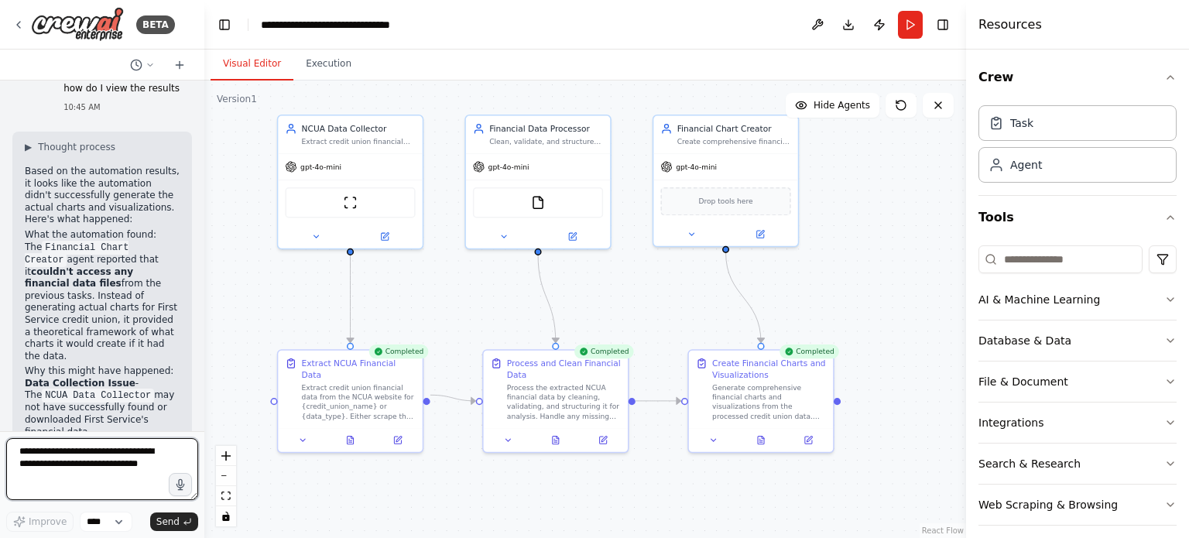
scroll to position [5665, 0]
